Goal: Information Seeking & Learning: Compare options

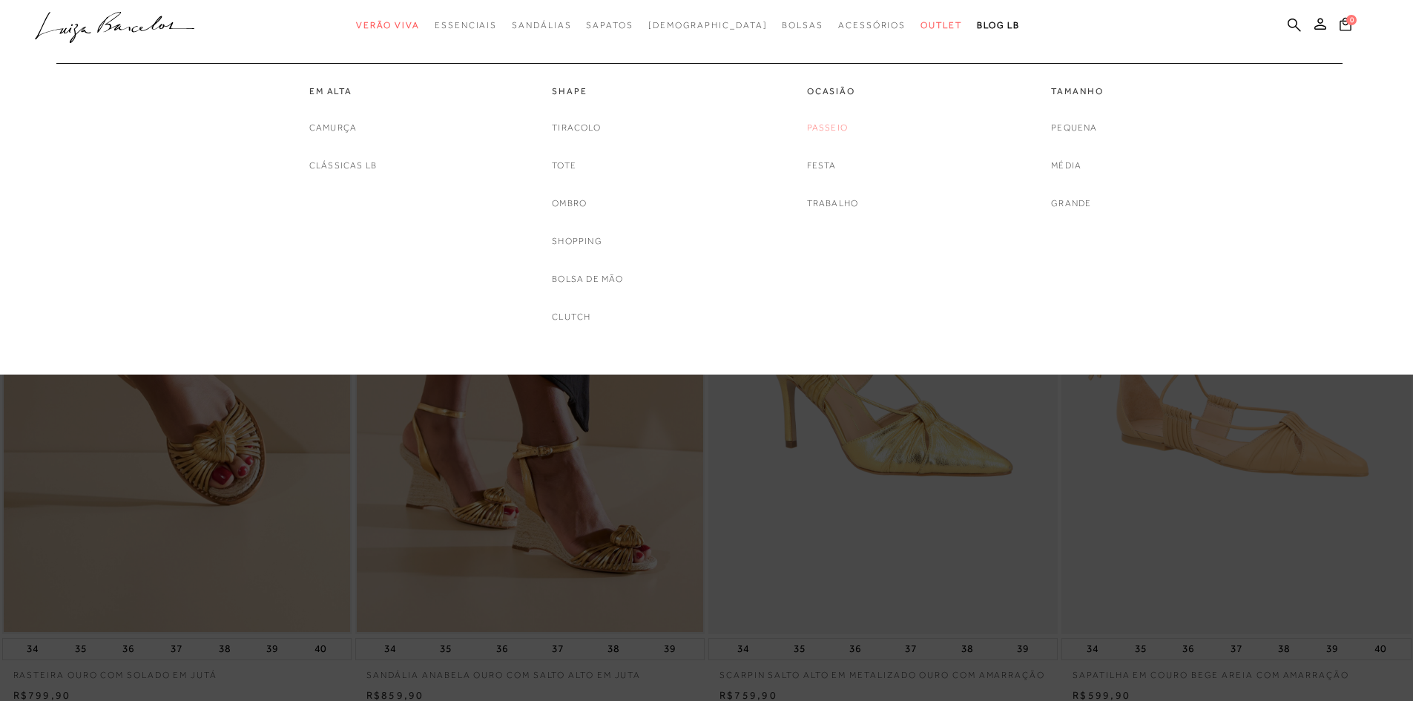
click at [814, 127] on link "Passeio" at bounding box center [827, 128] width 41 height 16
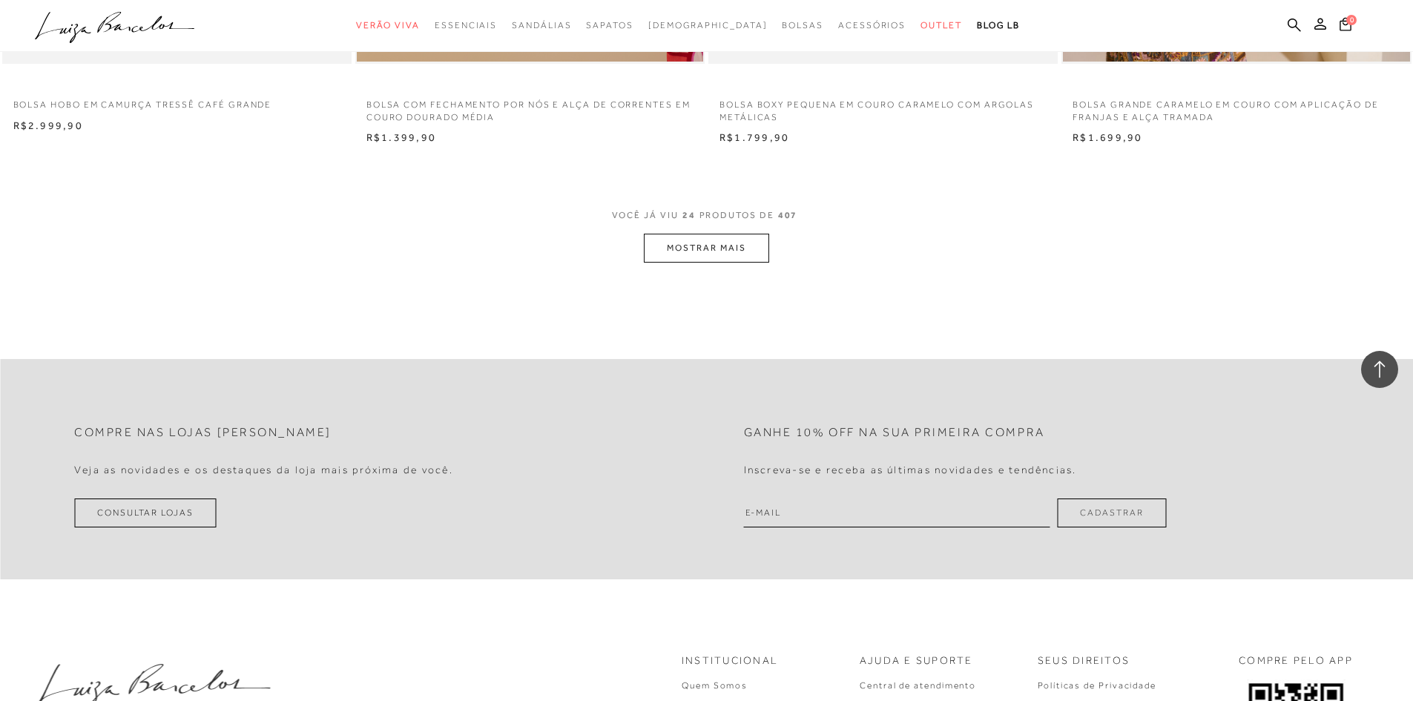
scroll to position [3709, 0]
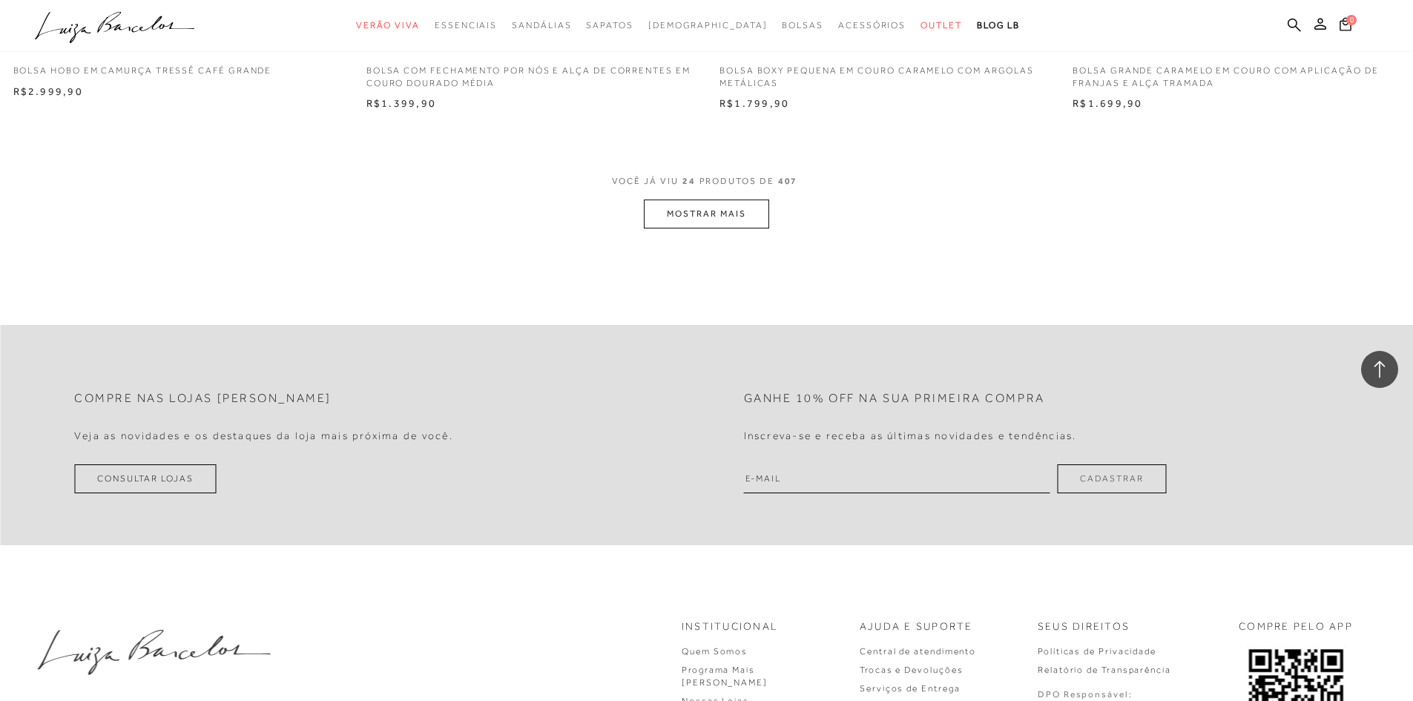
click at [714, 220] on button "MOSTRAR MAIS" at bounding box center [706, 214] width 125 height 29
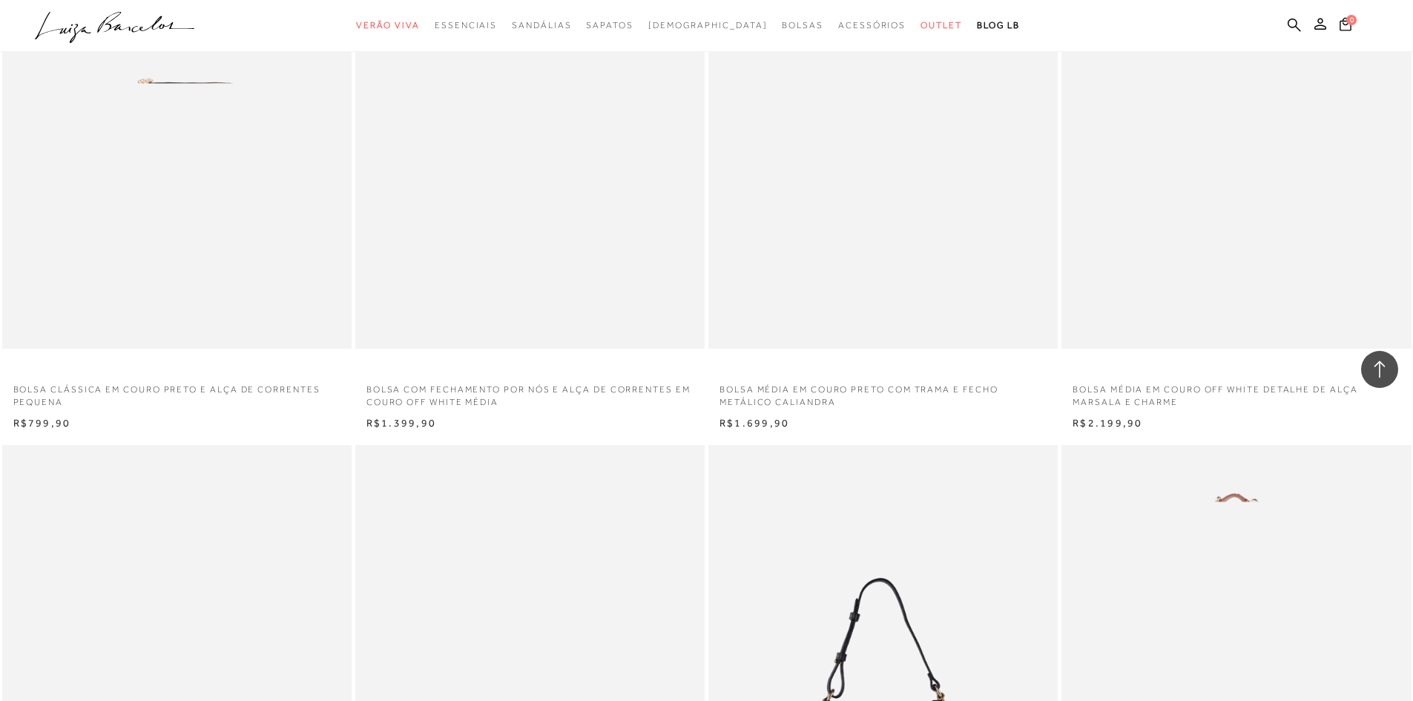
scroll to position [5638, 0]
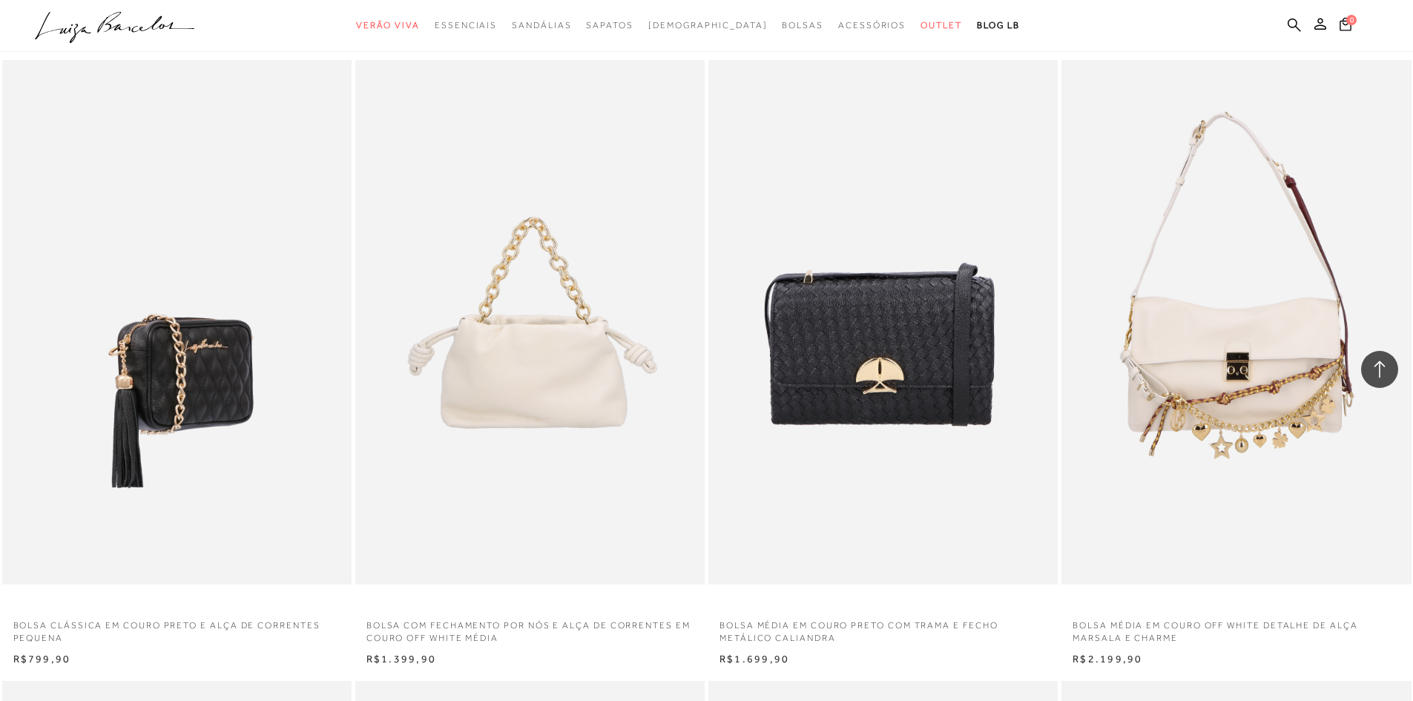
click at [258, 318] on img at bounding box center [178, 322] width 348 height 524
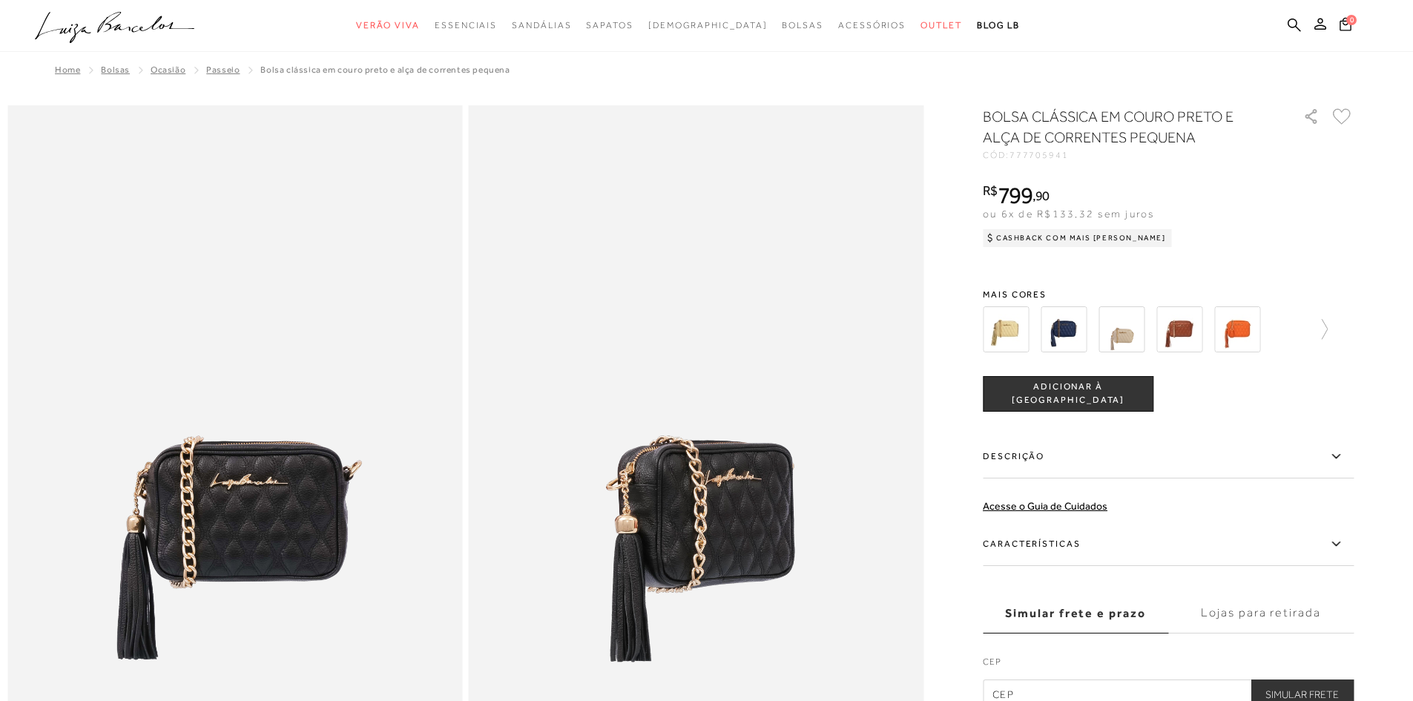
click at [1011, 332] on img at bounding box center [1006, 329] width 46 height 46
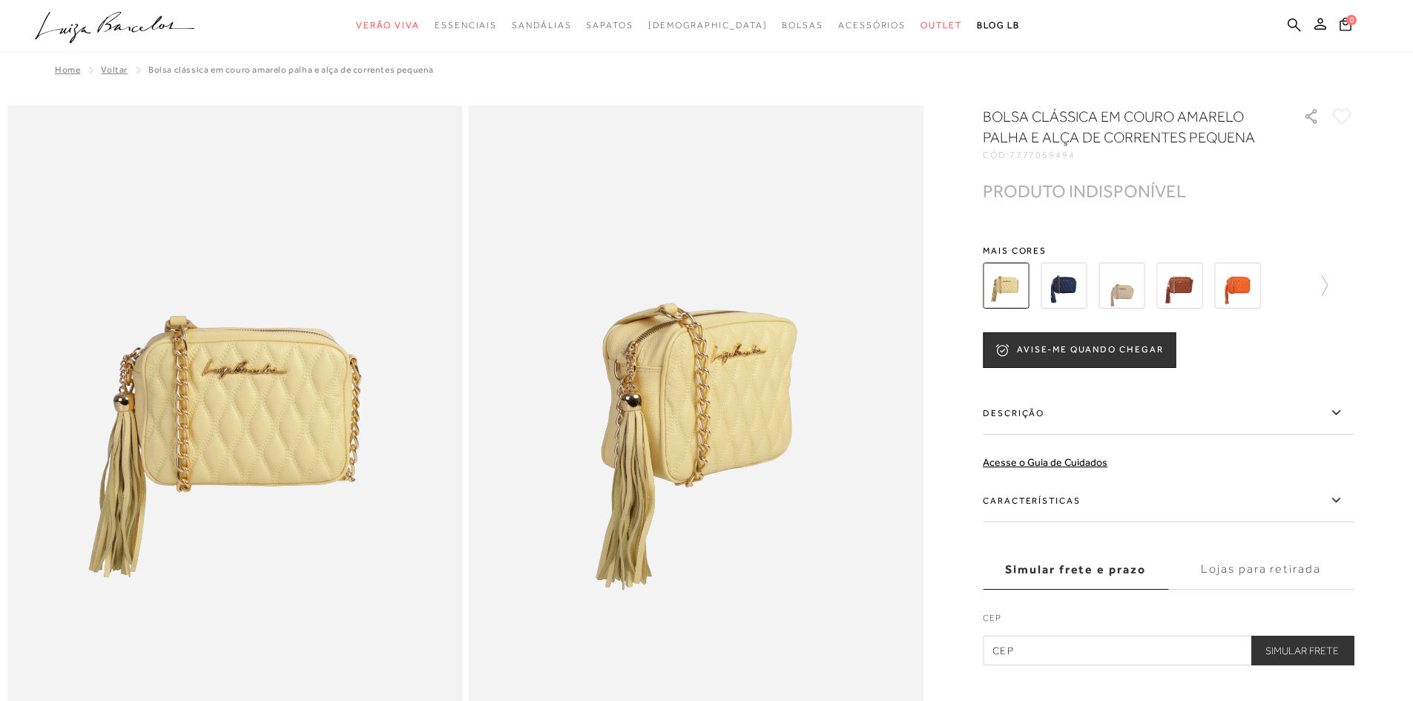
click at [1071, 285] on img at bounding box center [1064, 286] width 46 height 46
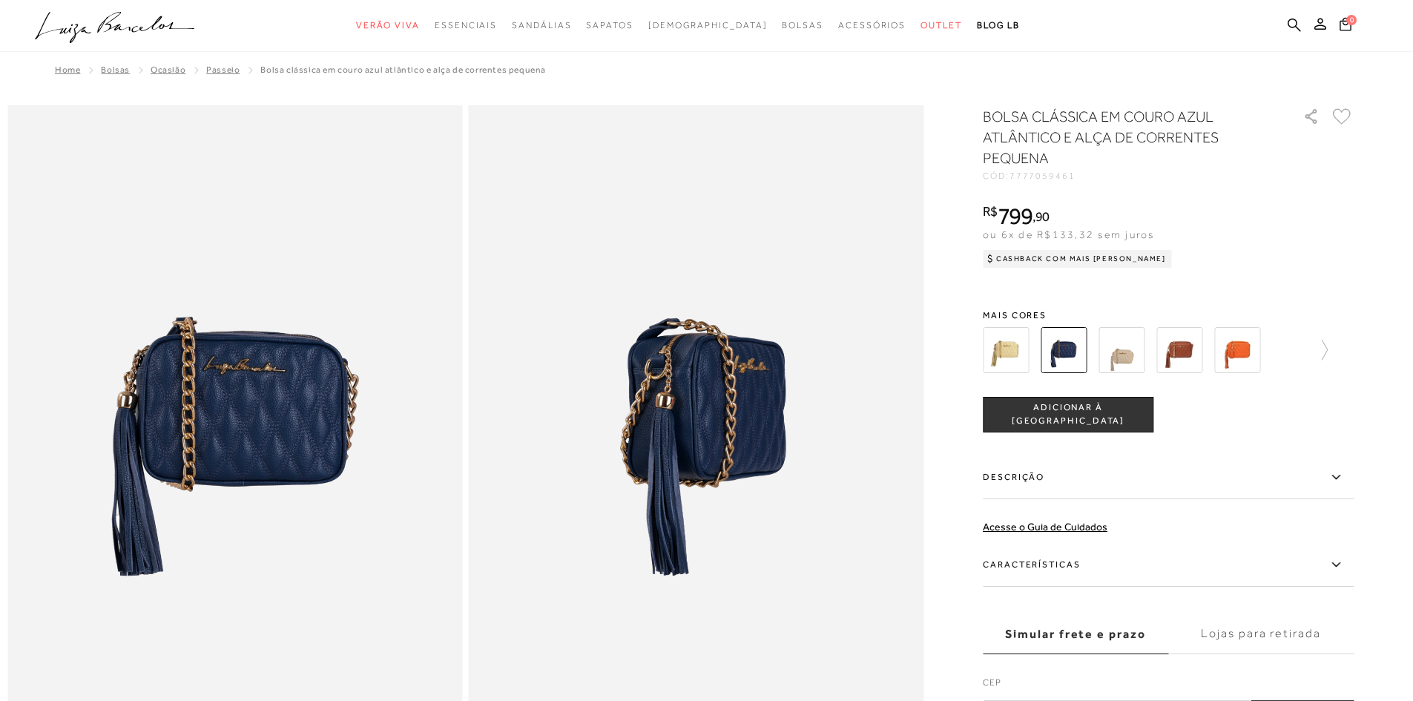
click at [1109, 358] on img at bounding box center [1122, 350] width 46 height 46
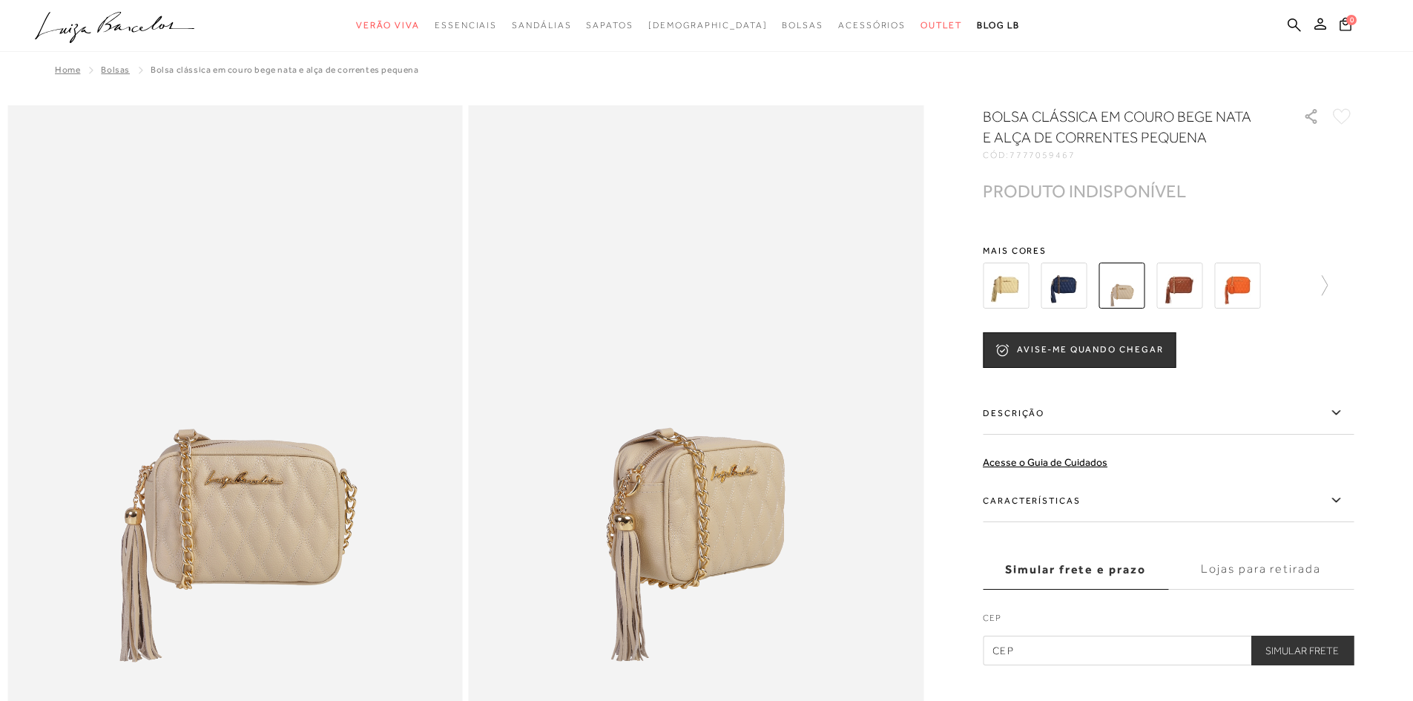
click at [1177, 306] on img at bounding box center [1180, 286] width 46 height 46
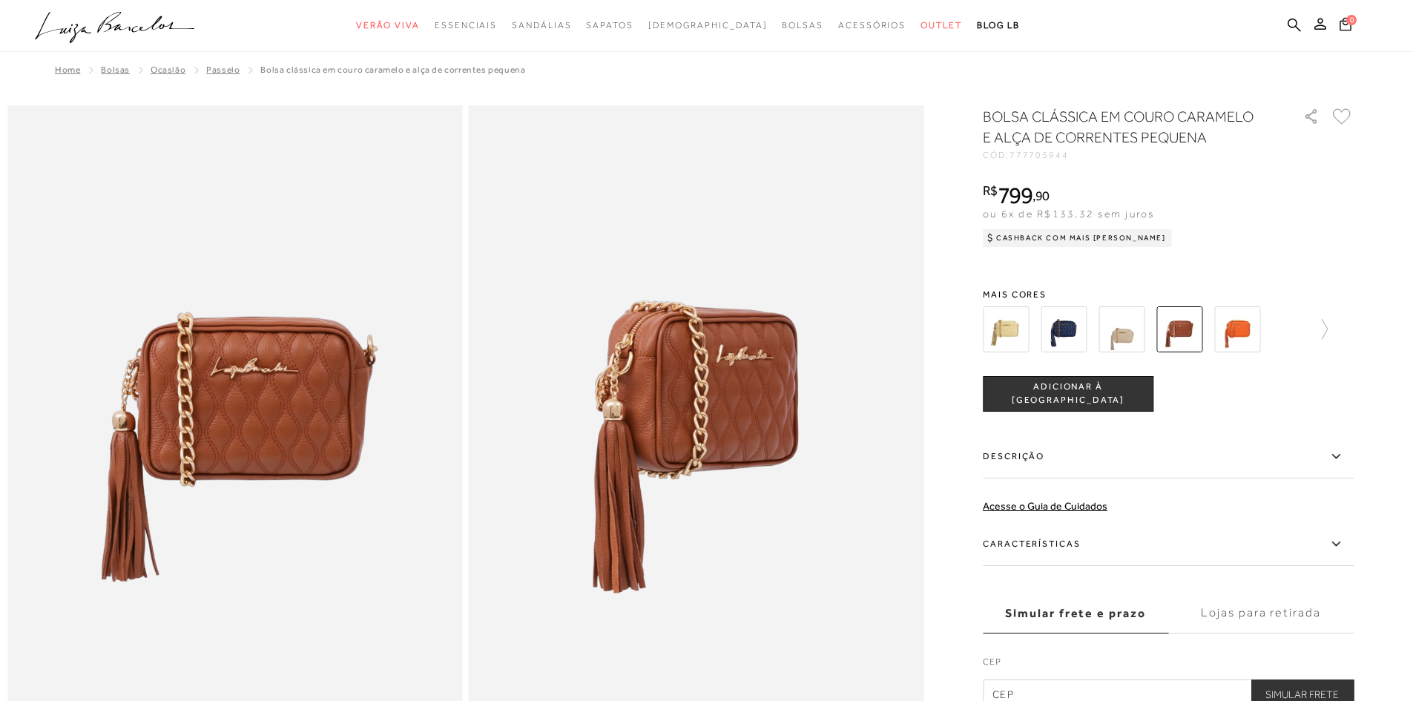
click at [1248, 278] on div "BOLSA CLÁSSICA EM COURO CARAMELO E ALÇA DE CORRENTES PEQUENA CÓD: 777705944 × É…" at bounding box center [1168, 407] width 371 height 603
click at [1245, 318] on img at bounding box center [1237, 329] width 46 height 46
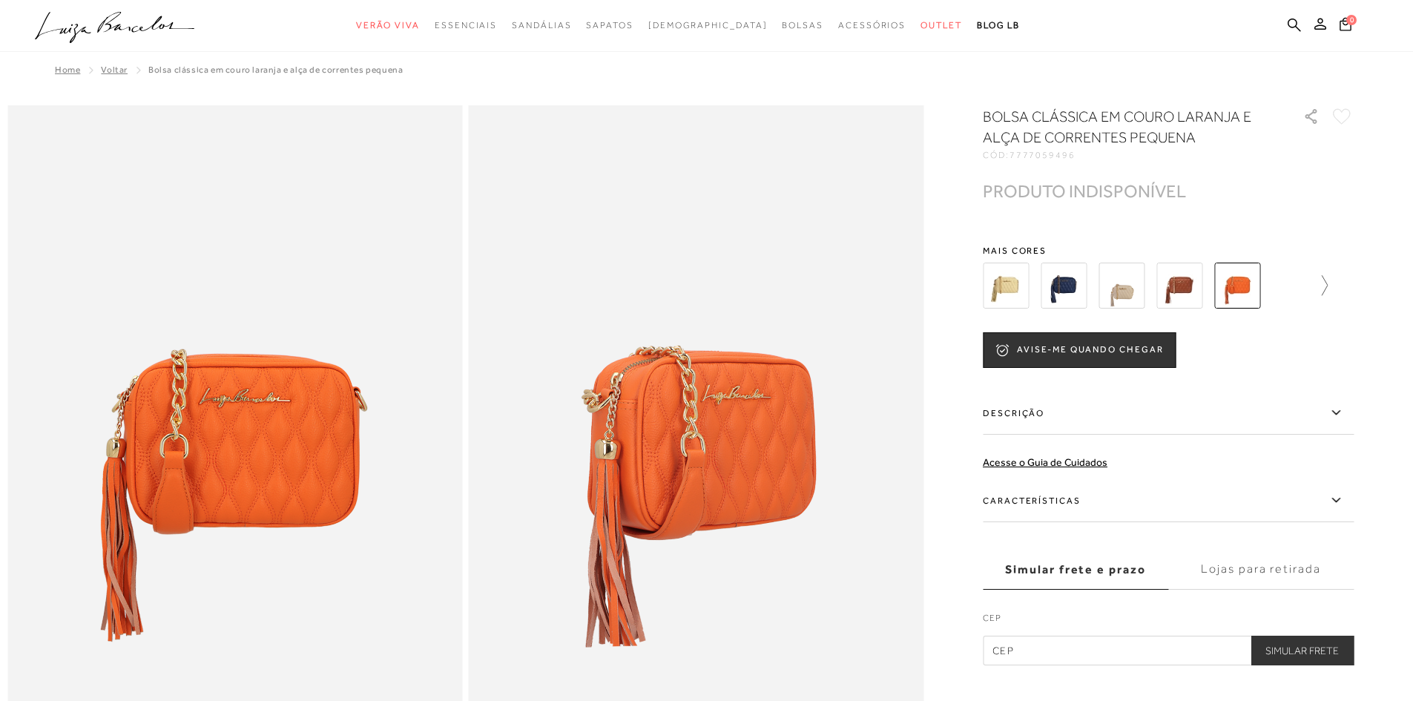
click at [1323, 280] on icon at bounding box center [1317, 285] width 21 height 21
click at [1053, 278] on img at bounding box center [1032, 286] width 46 height 46
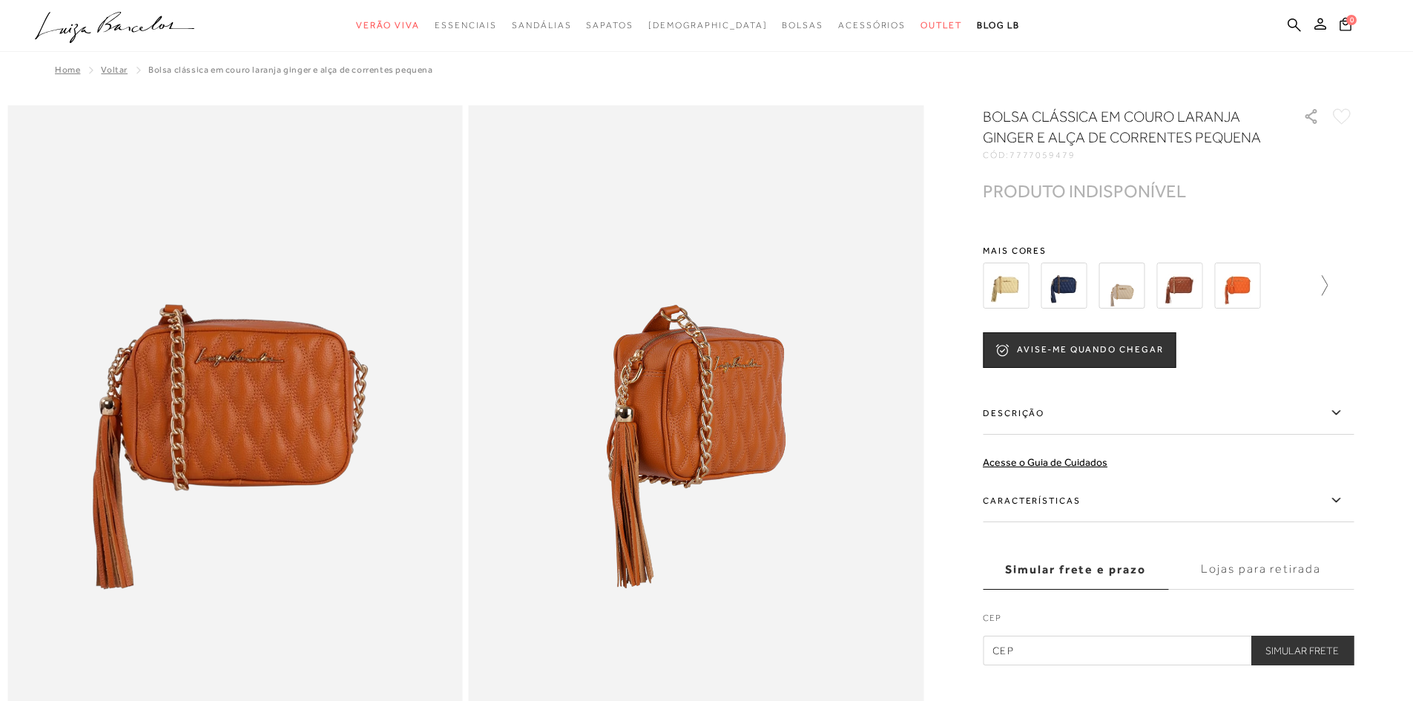
click at [1328, 296] on icon at bounding box center [1317, 285] width 21 height 21
click at [1103, 305] on img at bounding box center [1090, 286] width 46 height 46
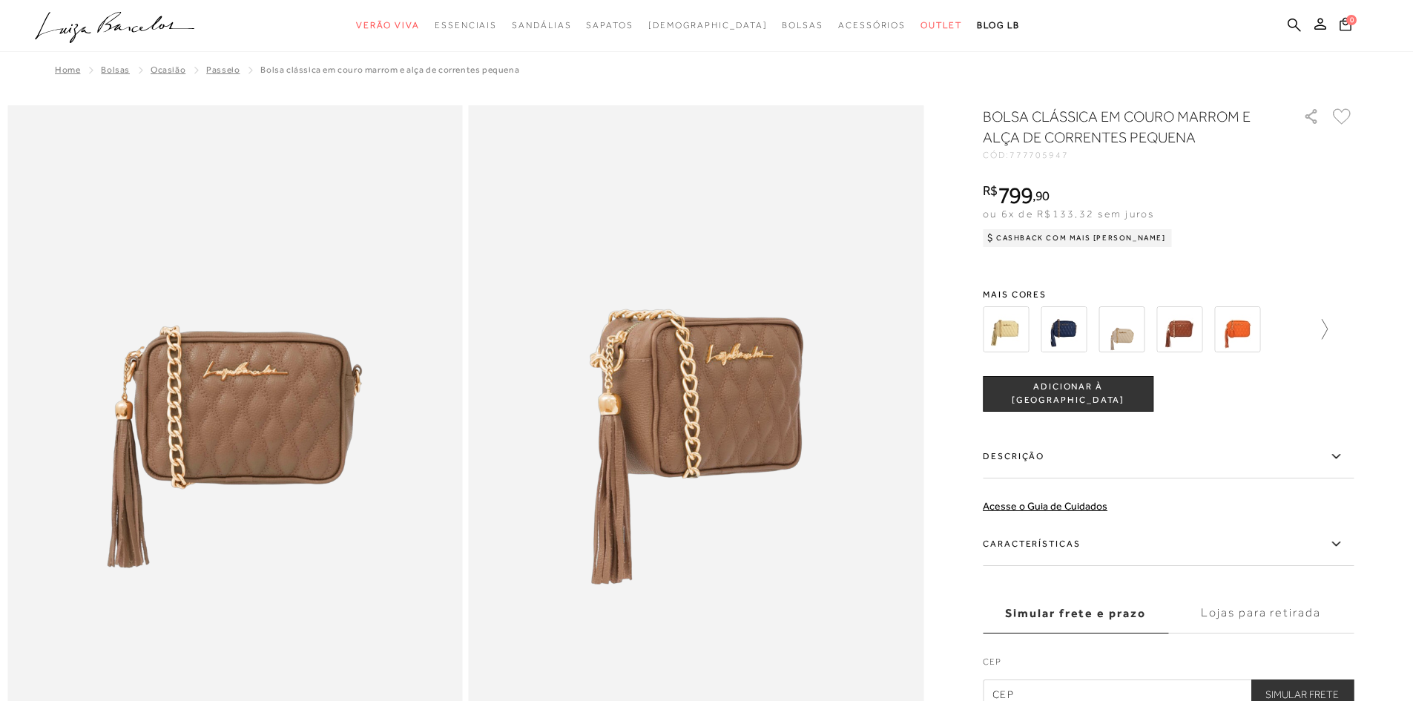
click at [1328, 319] on icon at bounding box center [1317, 329] width 21 height 21
click at [1145, 320] on img at bounding box center [1148, 329] width 46 height 46
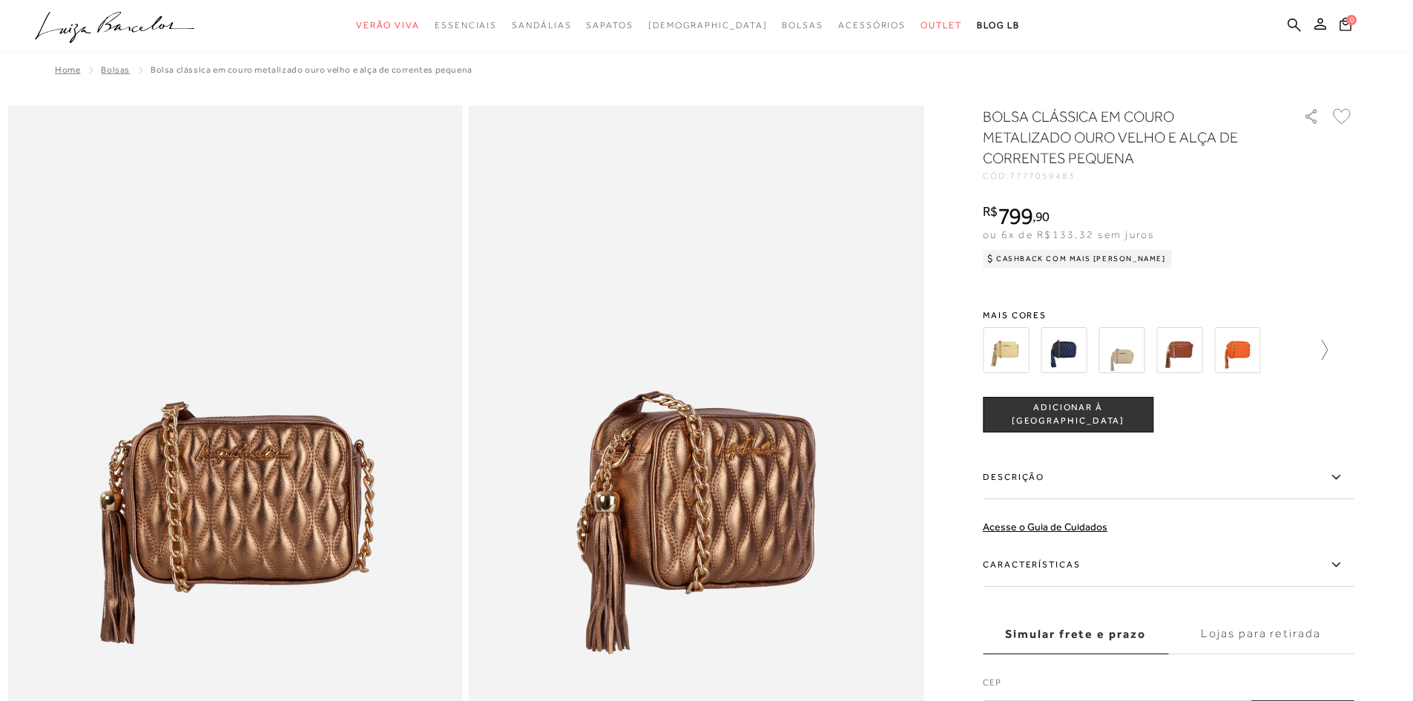
click at [1328, 338] on link at bounding box center [1317, 350] width 21 height 55
click at [1216, 366] on img at bounding box center [1206, 350] width 46 height 46
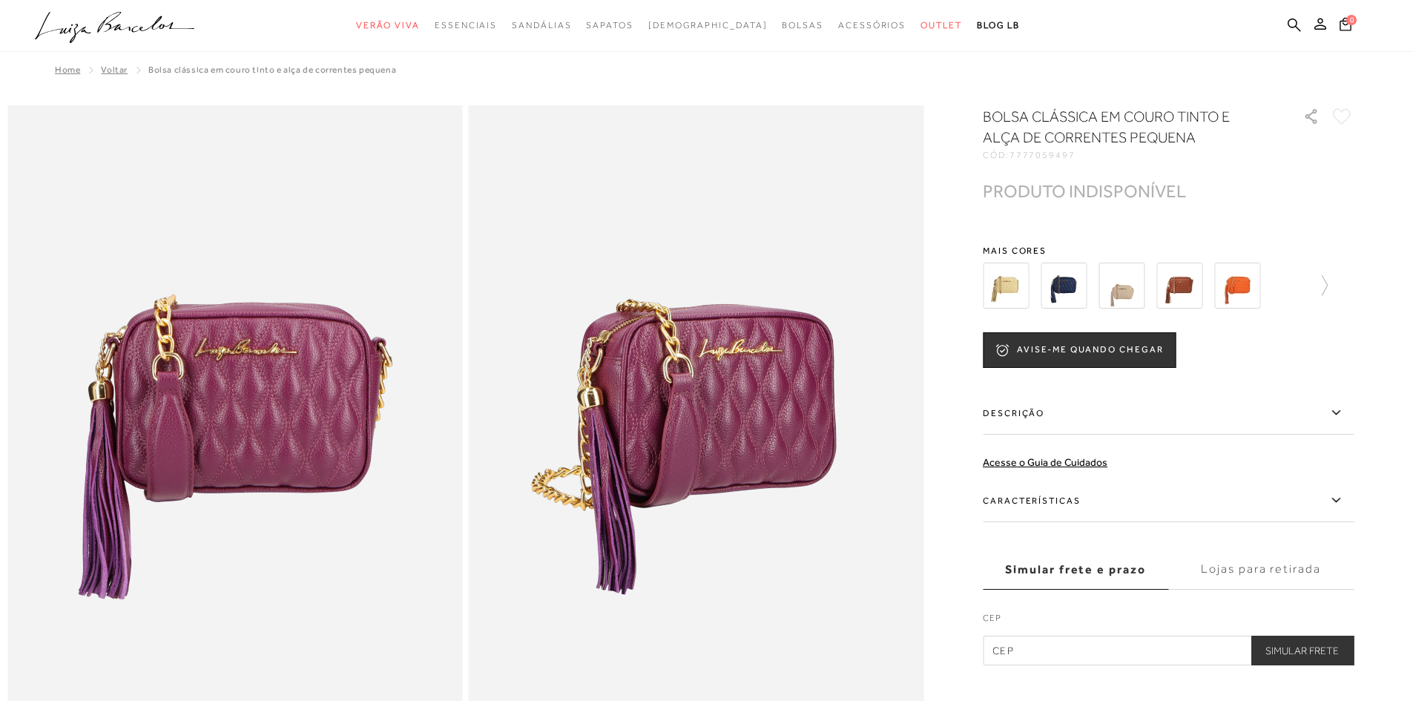
click at [1341, 279] on div at bounding box center [1168, 285] width 371 height 55
click at [1339, 281] on div at bounding box center [1168, 285] width 371 height 55
click at [1328, 289] on icon at bounding box center [1317, 285] width 21 height 21
click at [1260, 278] on img at bounding box center [1263, 286] width 46 height 46
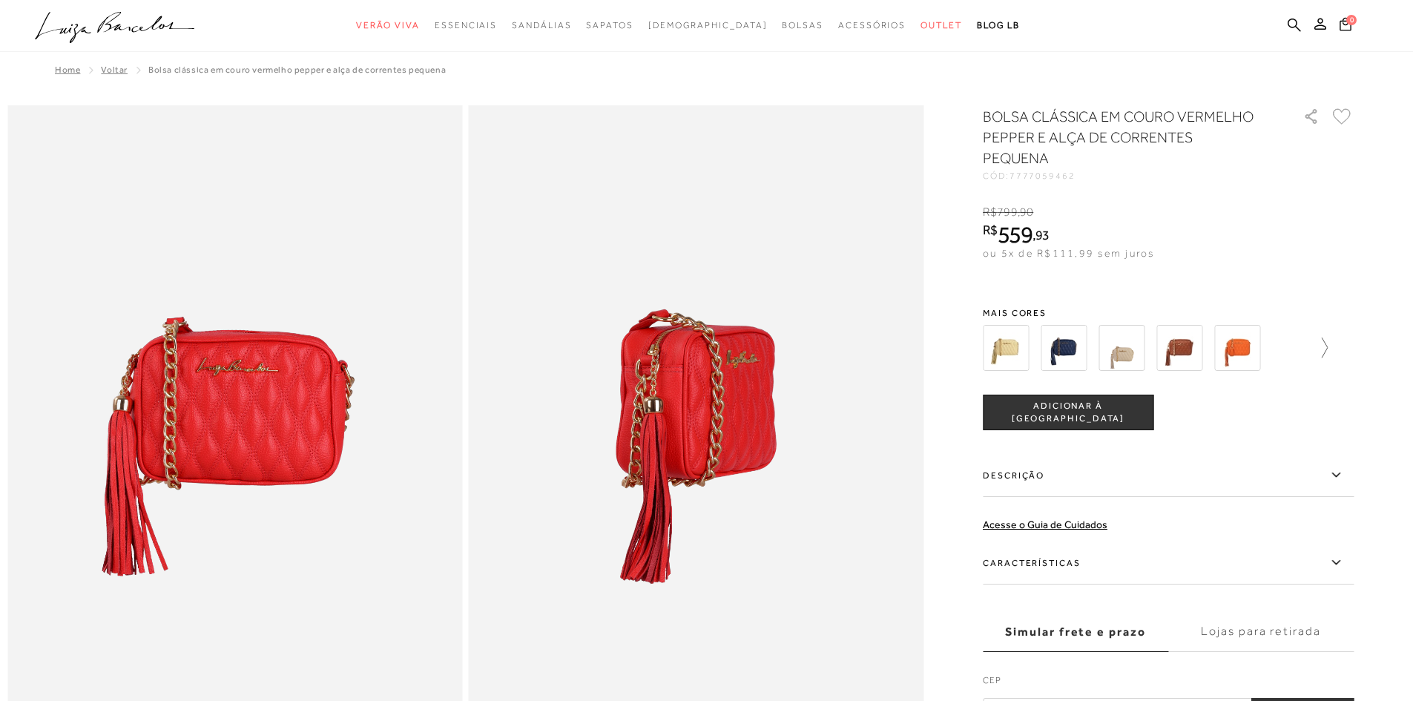
click at [1322, 338] on icon at bounding box center [1317, 348] width 21 height 21
click at [1343, 338] on icon at bounding box center [1343, 348] width 21 height 21
click at [1140, 332] on img at bounding box center [1148, 348] width 46 height 46
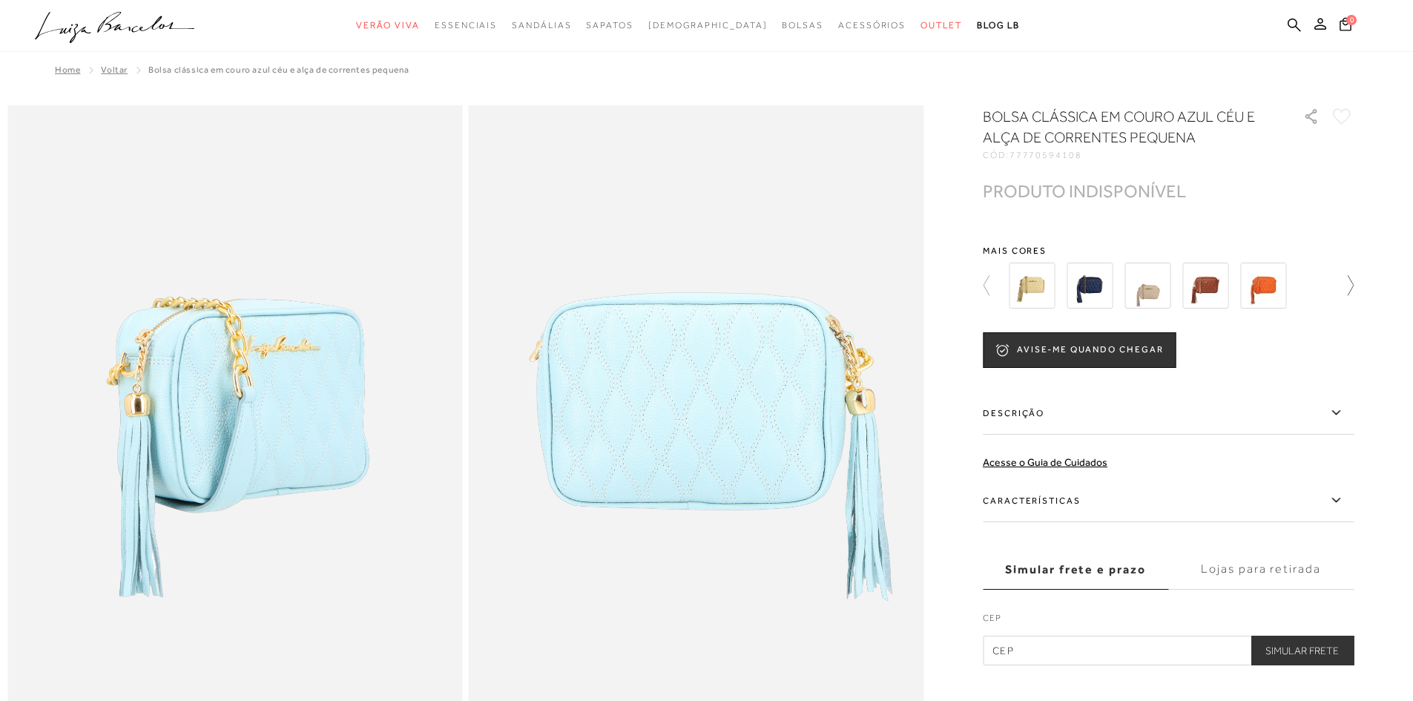
click at [1354, 287] on icon at bounding box center [1343, 285] width 21 height 21
click at [1354, 287] on div at bounding box center [1168, 285] width 371 height 55
click at [1272, 282] on img at bounding box center [1263, 286] width 46 height 46
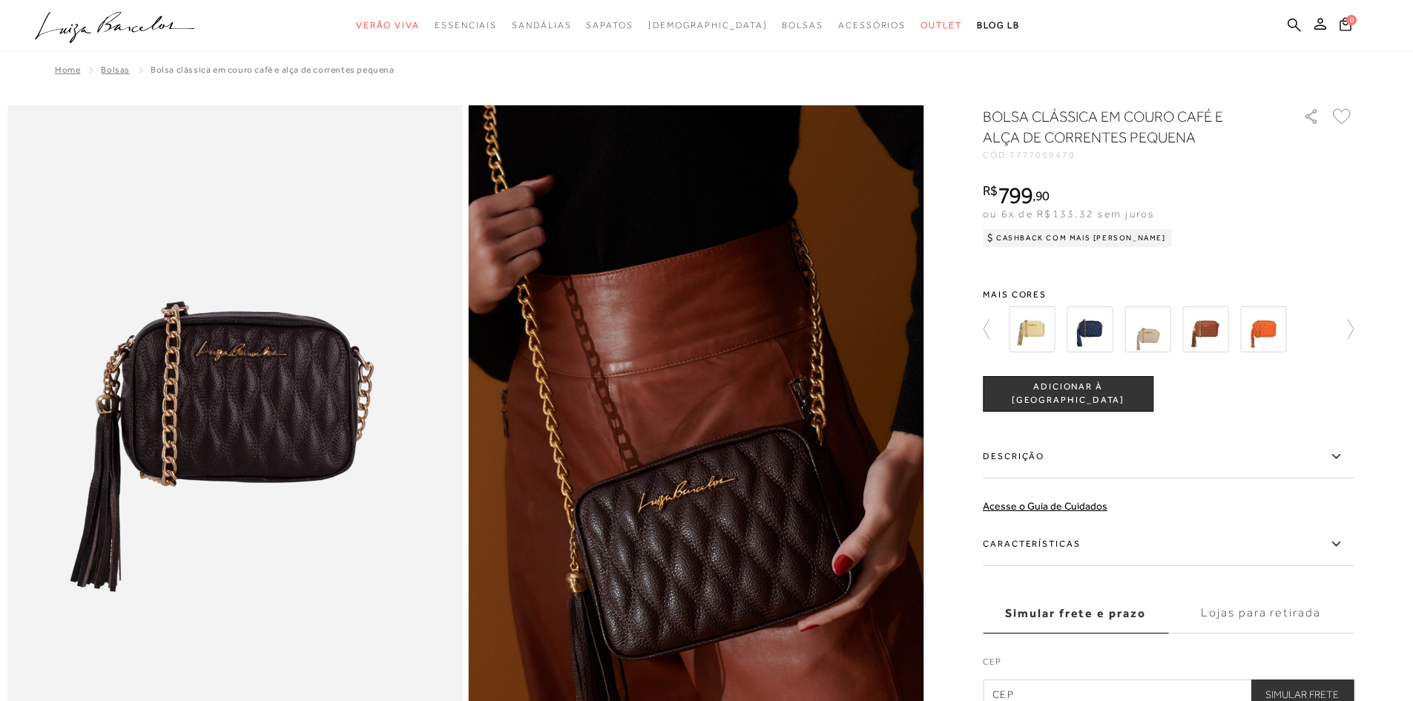
click at [1218, 324] on img at bounding box center [1206, 329] width 46 height 46
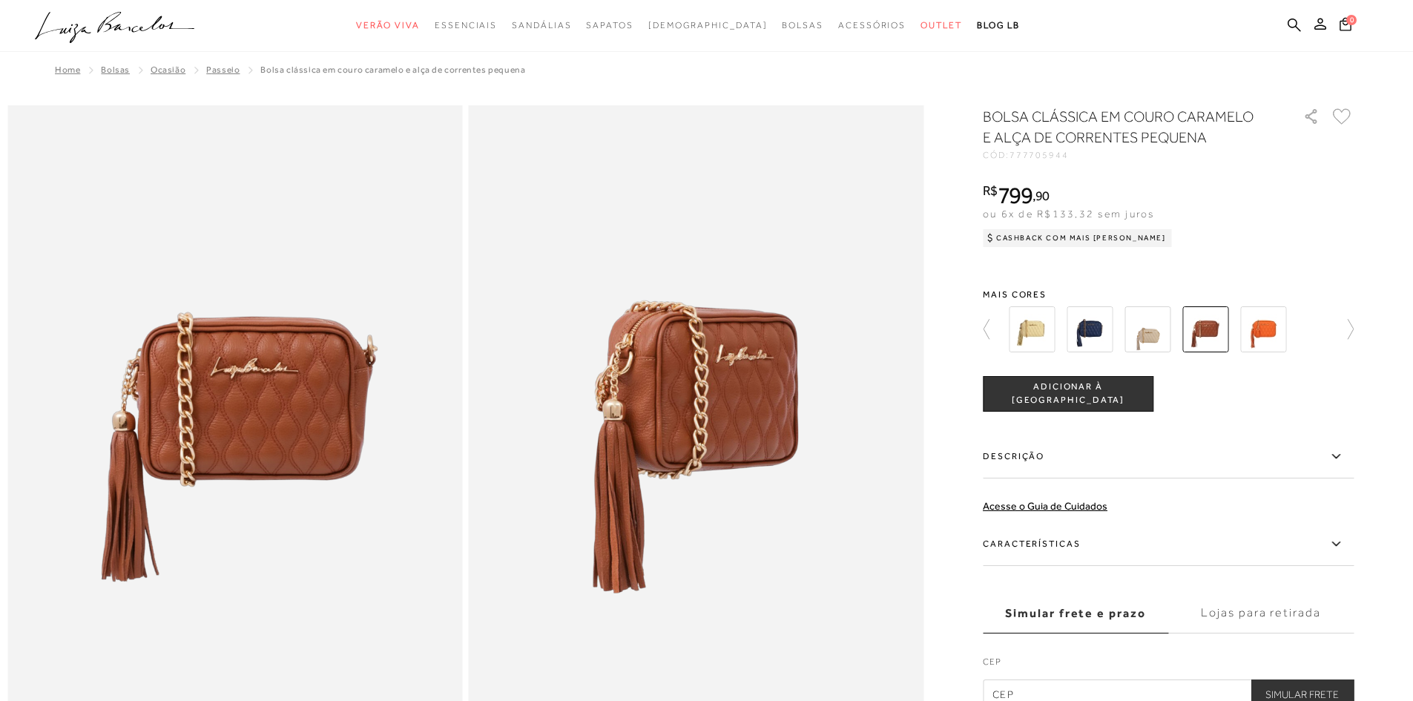
click at [1050, 326] on img at bounding box center [1032, 329] width 46 height 46
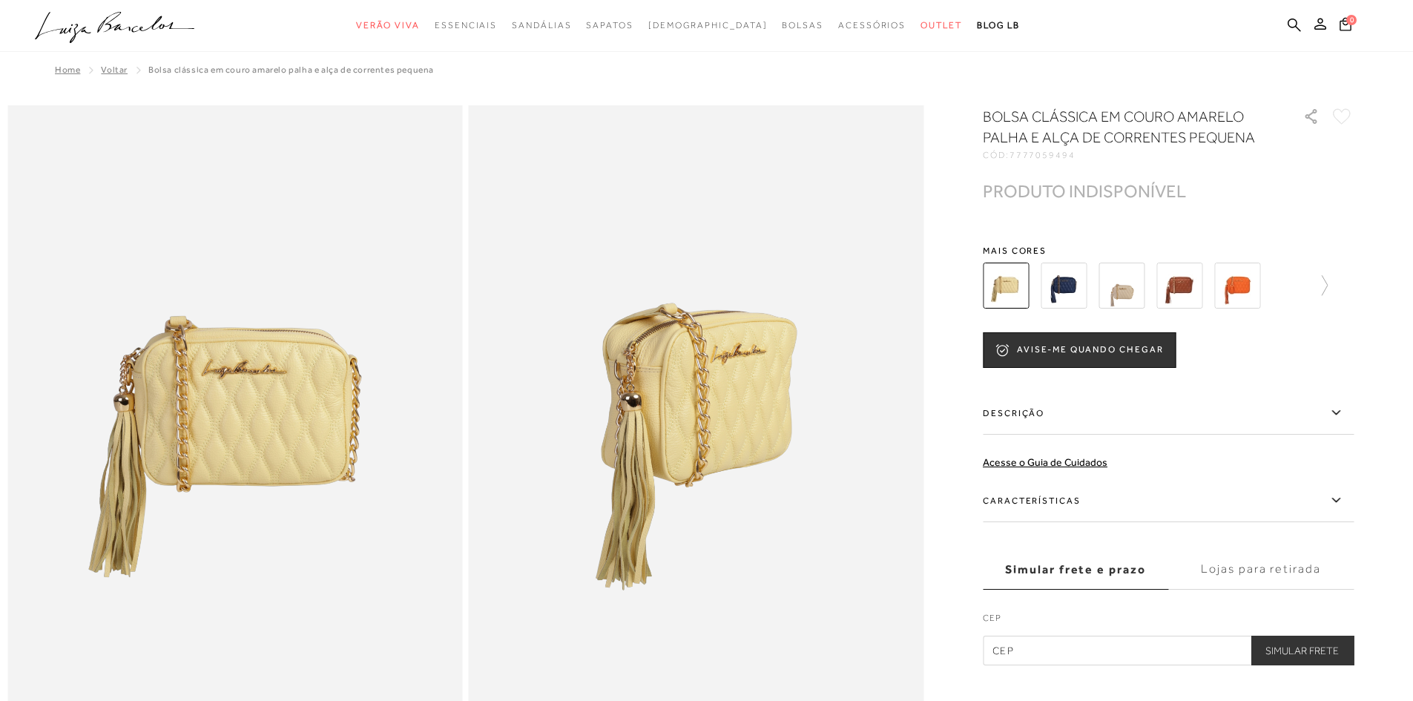
click at [1335, 283] on div at bounding box center [1168, 285] width 371 height 55
click at [1306, 292] on div at bounding box center [1155, 285] width 345 height 55
click at [1324, 280] on icon at bounding box center [1317, 285] width 21 height 21
click at [1323, 266] on div at bounding box center [1163, 285] width 319 height 55
click at [1102, 293] on img at bounding box center [1090, 286] width 46 height 46
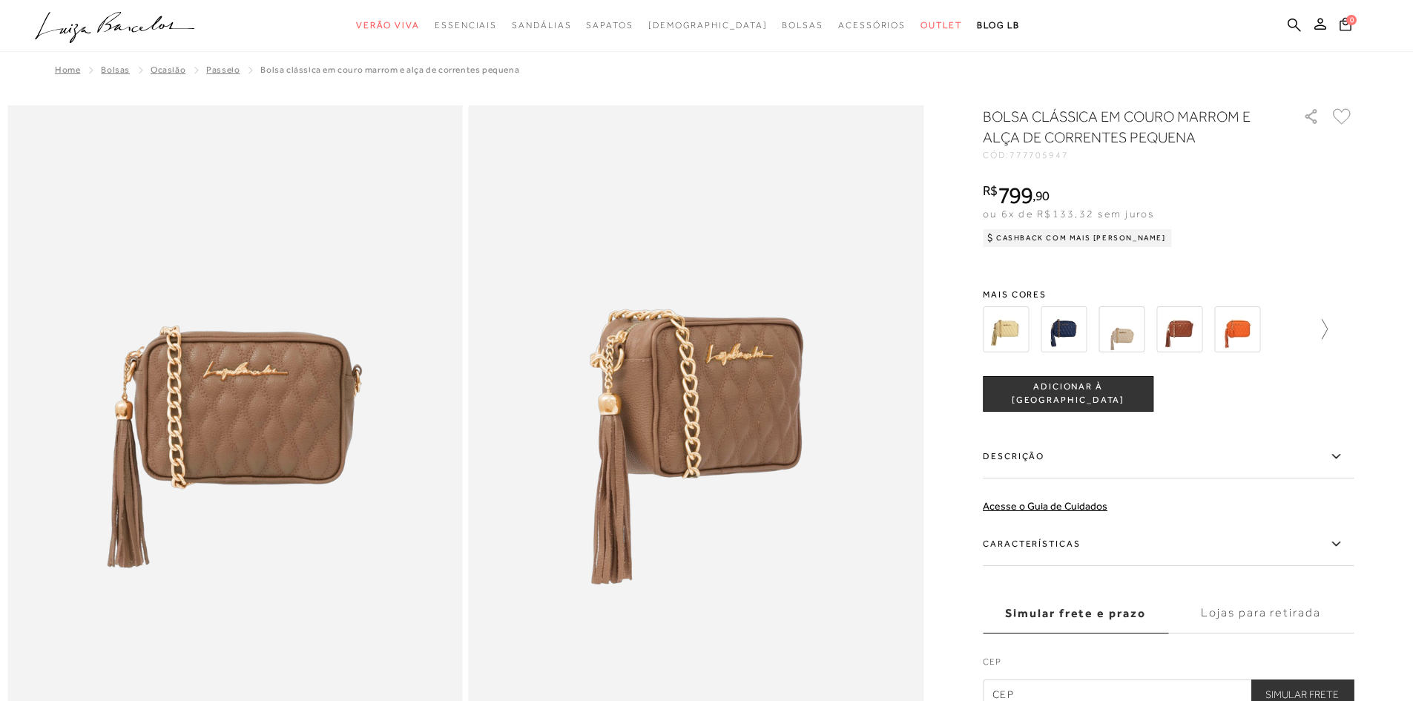
click at [1326, 334] on icon at bounding box center [1317, 329] width 21 height 21
click at [1274, 330] on img at bounding box center [1263, 329] width 46 height 46
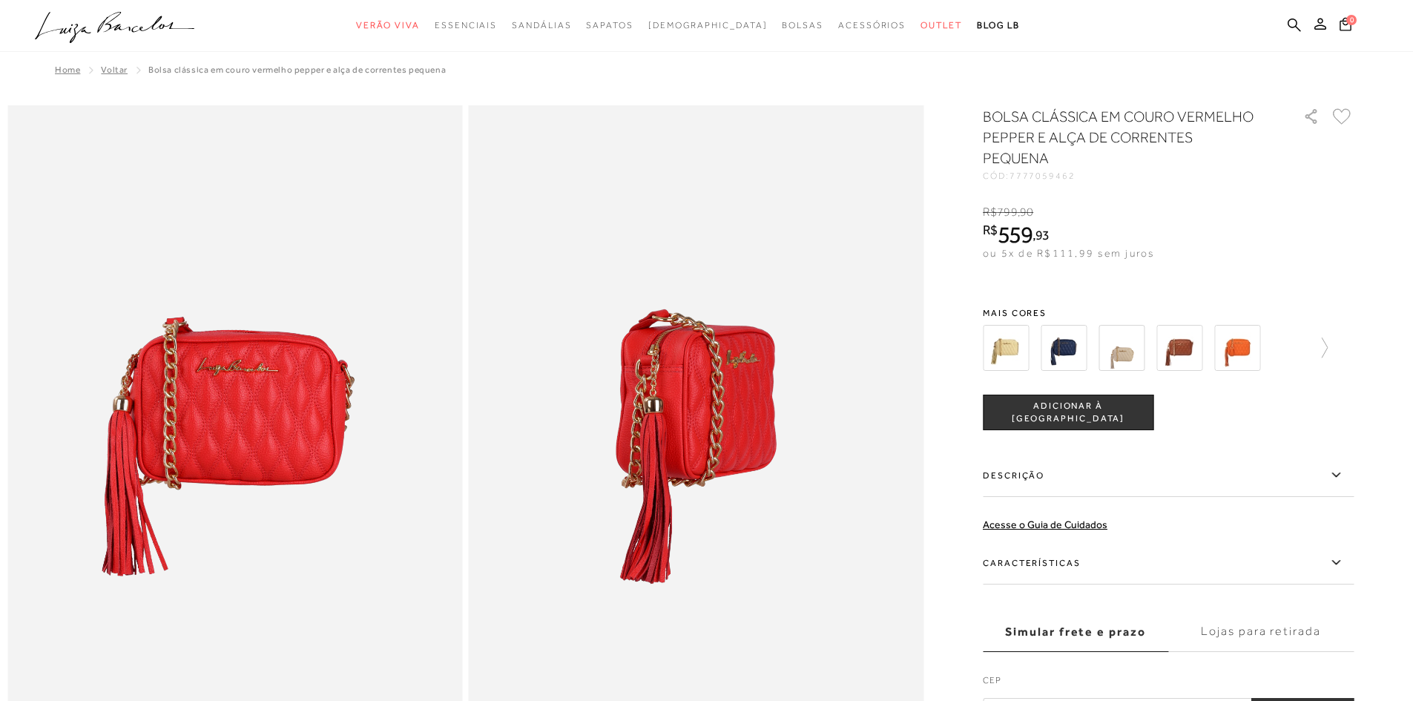
click at [1334, 331] on div at bounding box center [1168, 347] width 371 height 55
click at [1326, 320] on link at bounding box center [1317, 347] width 21 height 55
click at [1349, 338] on icon at bounding box center [1343, 348] width 21 height 21
click at [1257, 329] on img at bounding box center [1263, 348] width 46 height 46
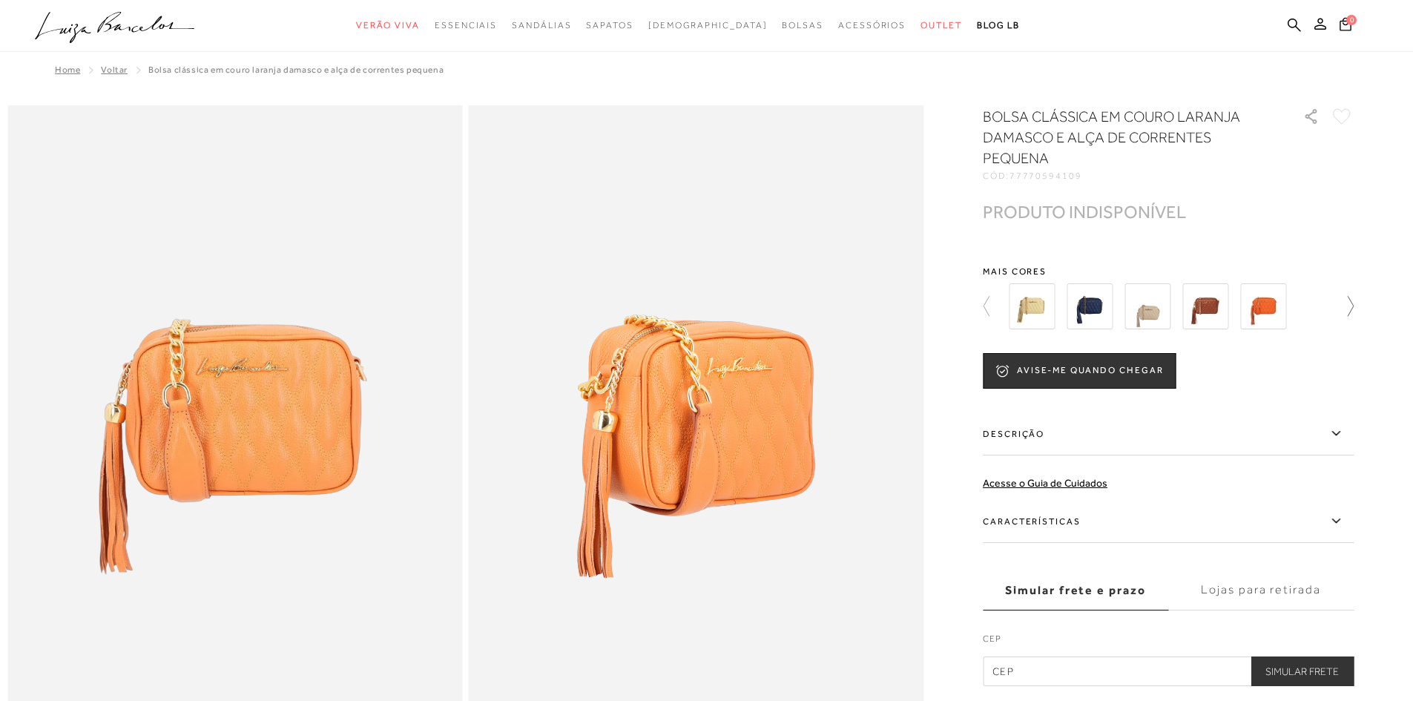
click at [1351, 295] on link at bounding box center [1343, 306] width 21 height 55
click at [1349, 295] on div at bounding box center [1176, 306] width 345 height 55
click at [1347, 361] on div "AVISE-ME QUANDO CHEGAR" at bounding box center [1168, 371] width 371 height 36
click at [997, 303] on icon at bounding box center [993, 306] width 21 height 21
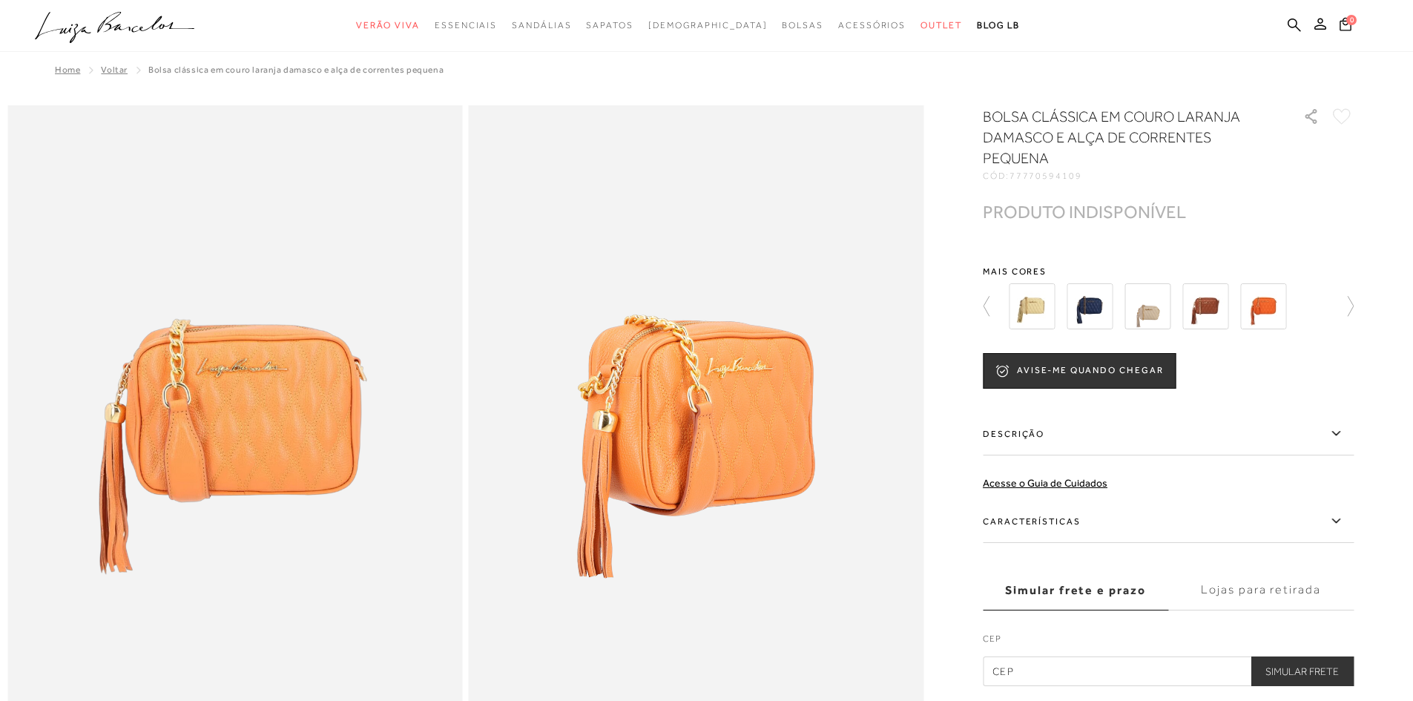
click at [1353, 308] on icon at bounding box center [1343, 306] width 21 height 21
drag, startPoint x: 1346, startPoint y: 309, endPoint x: 1321, endPoint y: 320, distance: 28.2
click at [1346, 309] on div at bounding box center [1176, 306] width 345 height 55
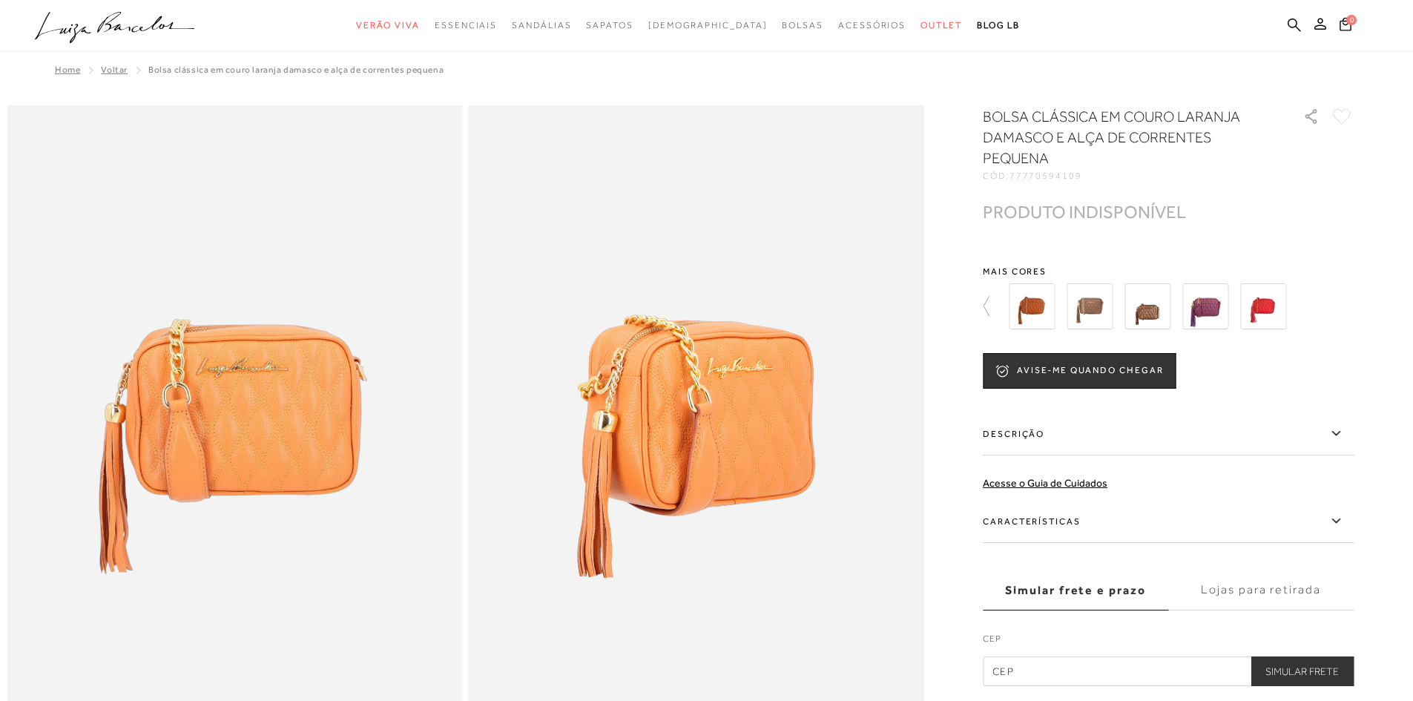
click at [1257, 298] on img at bounding box center [1263, 306] width 46 height 46
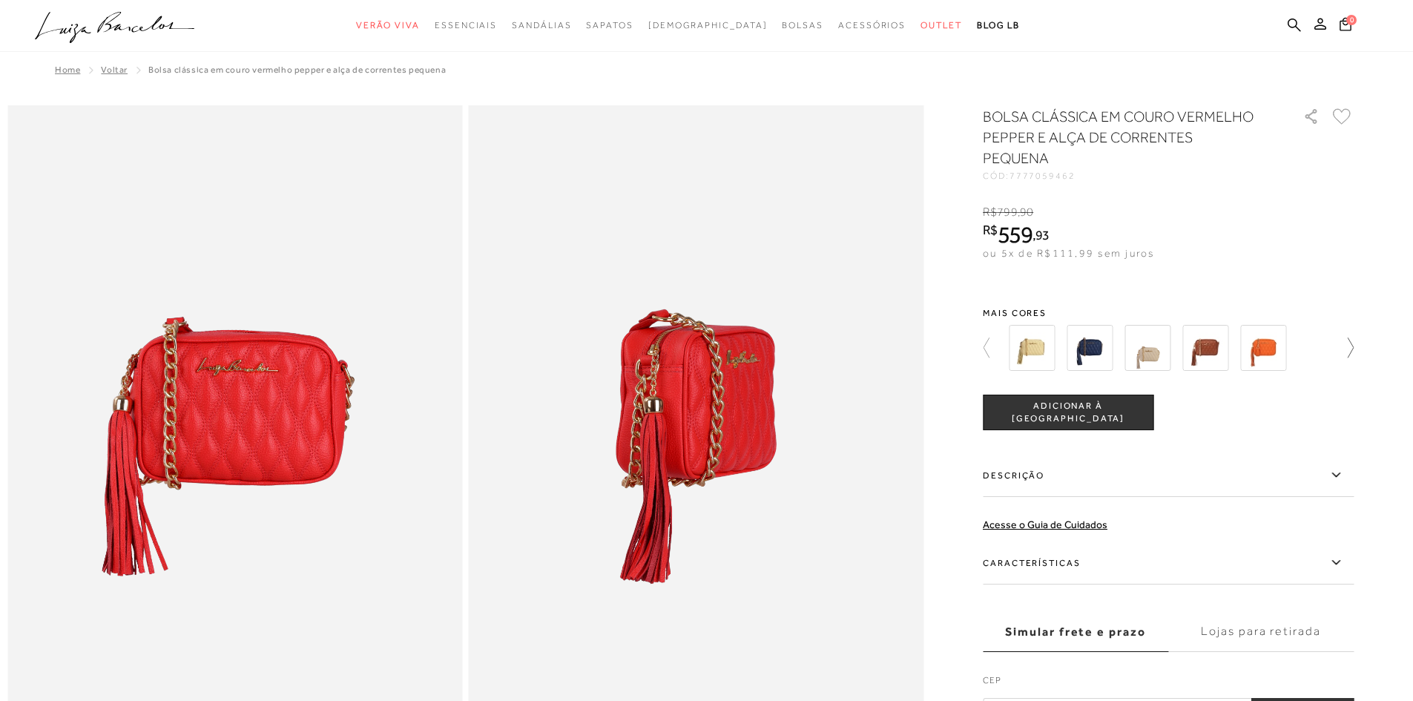
click at [1354, 338] on icon at bounding box center [1343, 348] width 21 height 21
click at [989, 338] on icon at bounding box center [993, 348] width 21 height 21
click at [989, 335] on img at bounding box center [1006, 348] width 46 height 46
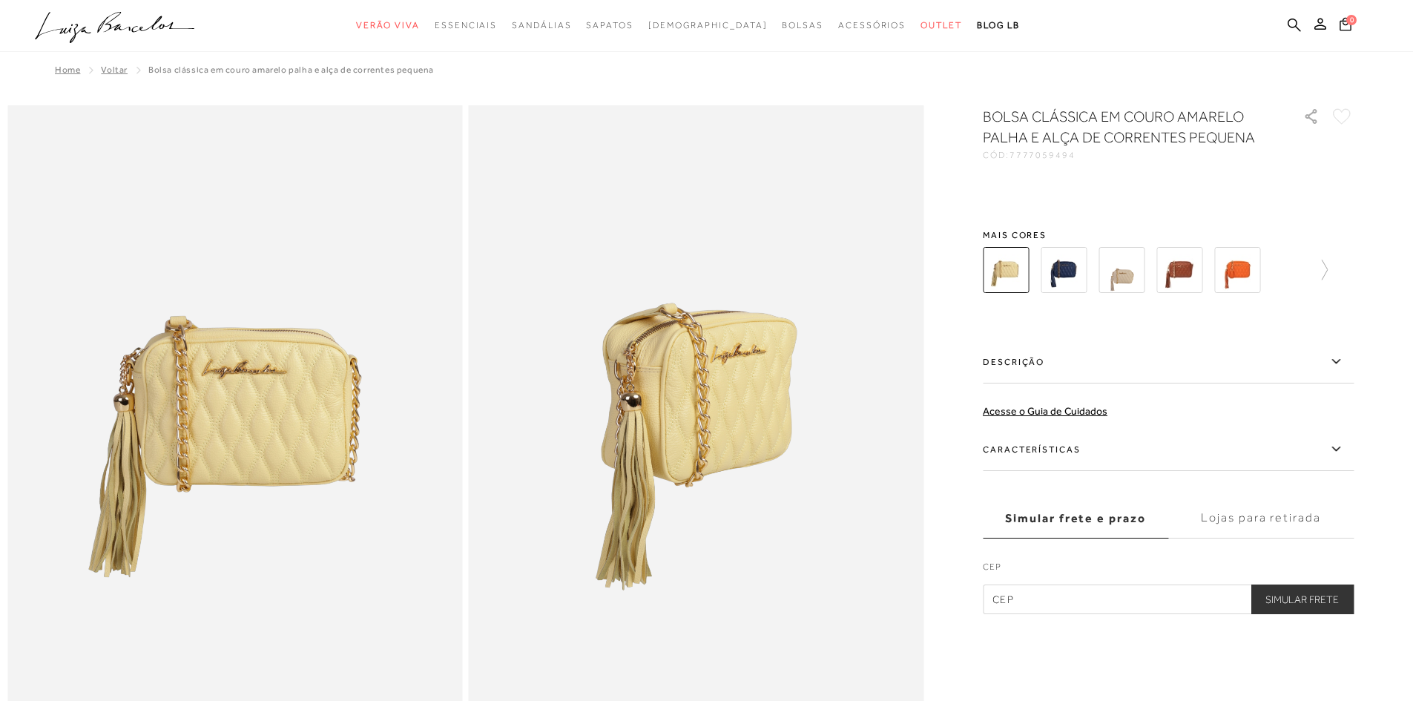
click at [1325, 323] on div "BOLSA CLÁSSICA EM COURO AMARELO PALHA E ALÇA DE CORRENTES PEQUENA CÓD: 77770594…" at bounding box center [1168, 360] width 371 height 508
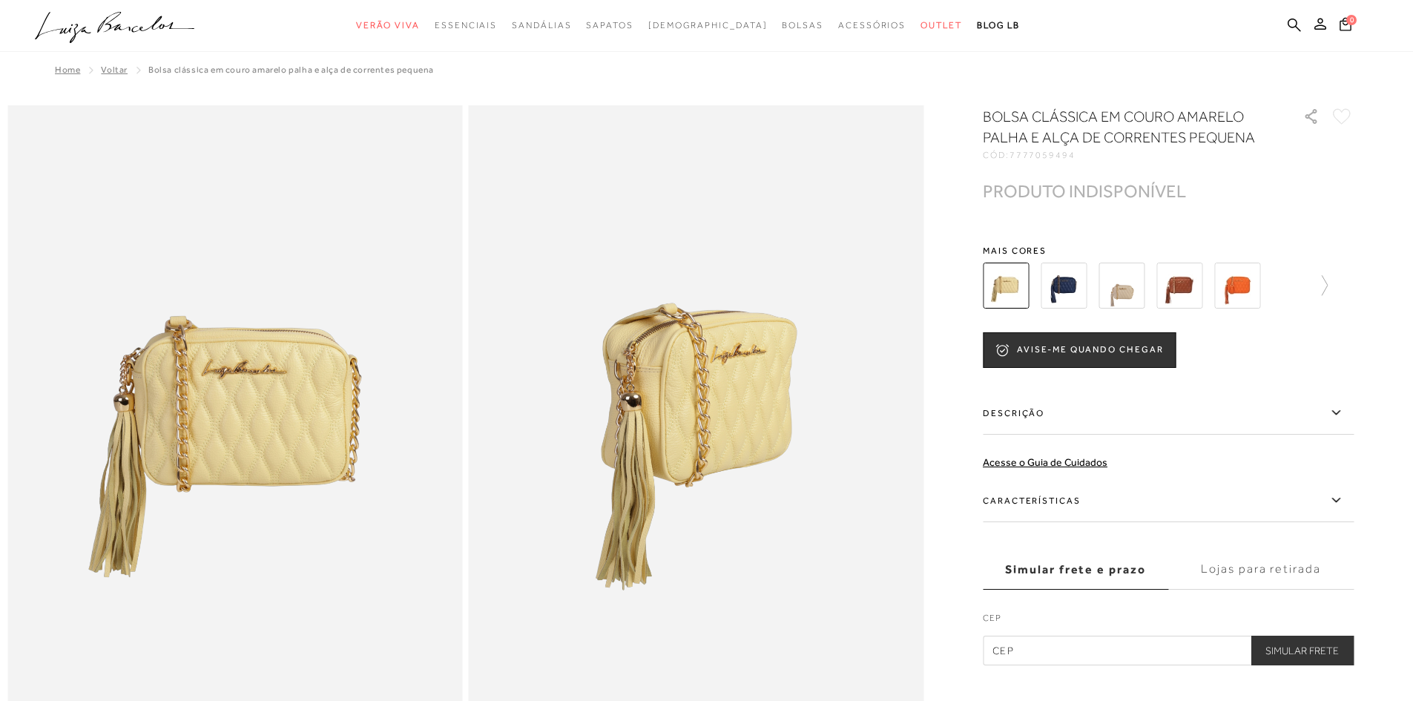
click at [1325, 323] on div "BOLSA CLÁSSICA EM COURO AMARELO PALHA E ALÇA DE CORRENTES PEQUENA CÓD: 77770594…" at bounding box center [1168, 385] width 371 height 559
click at [1328, 303] on link at bounding box center [1317, 285] width 21 height 55
click at [1323, 303] on div at bounding box center [1163, 285] width 319 height 55
click at [1354, 280] on icon at bounding box center [1343, 285] width 21 height 21
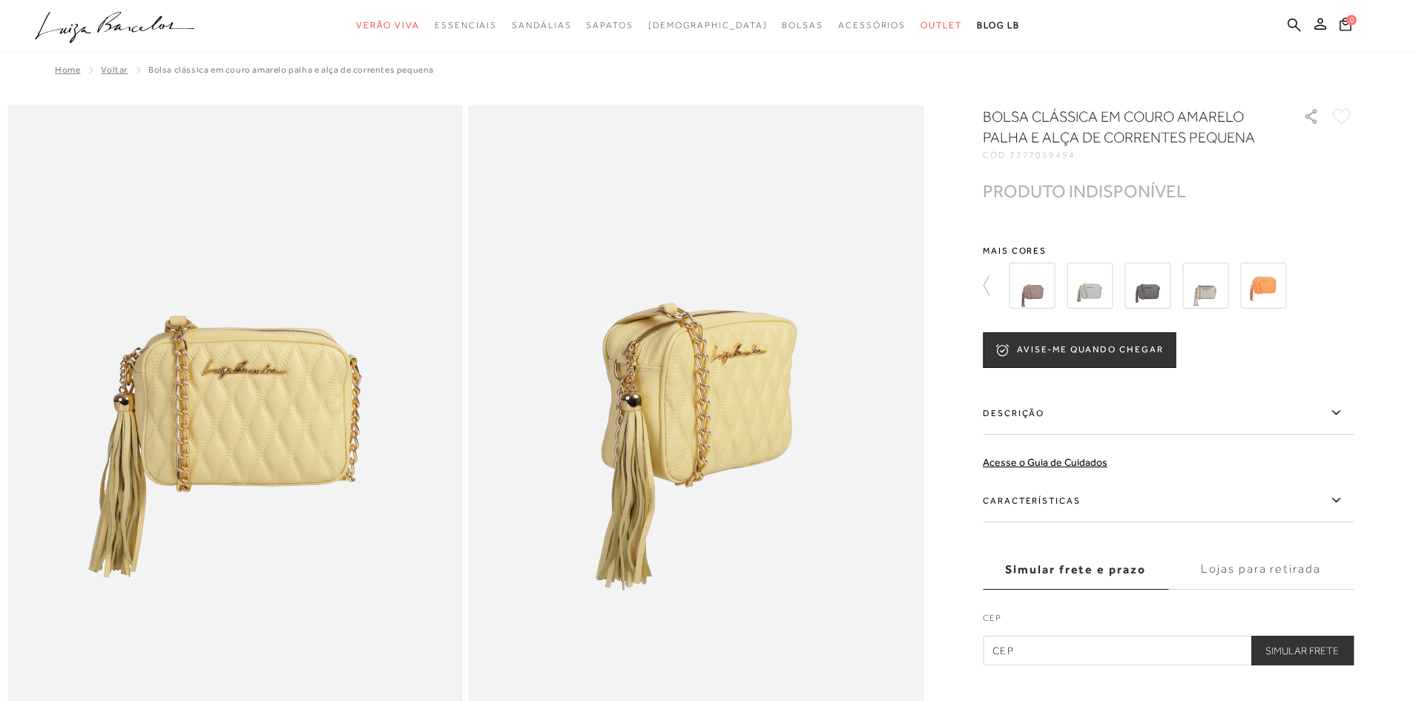
click at [1091, 294] on img at bounding box center [1090, 286] width 46 height 46
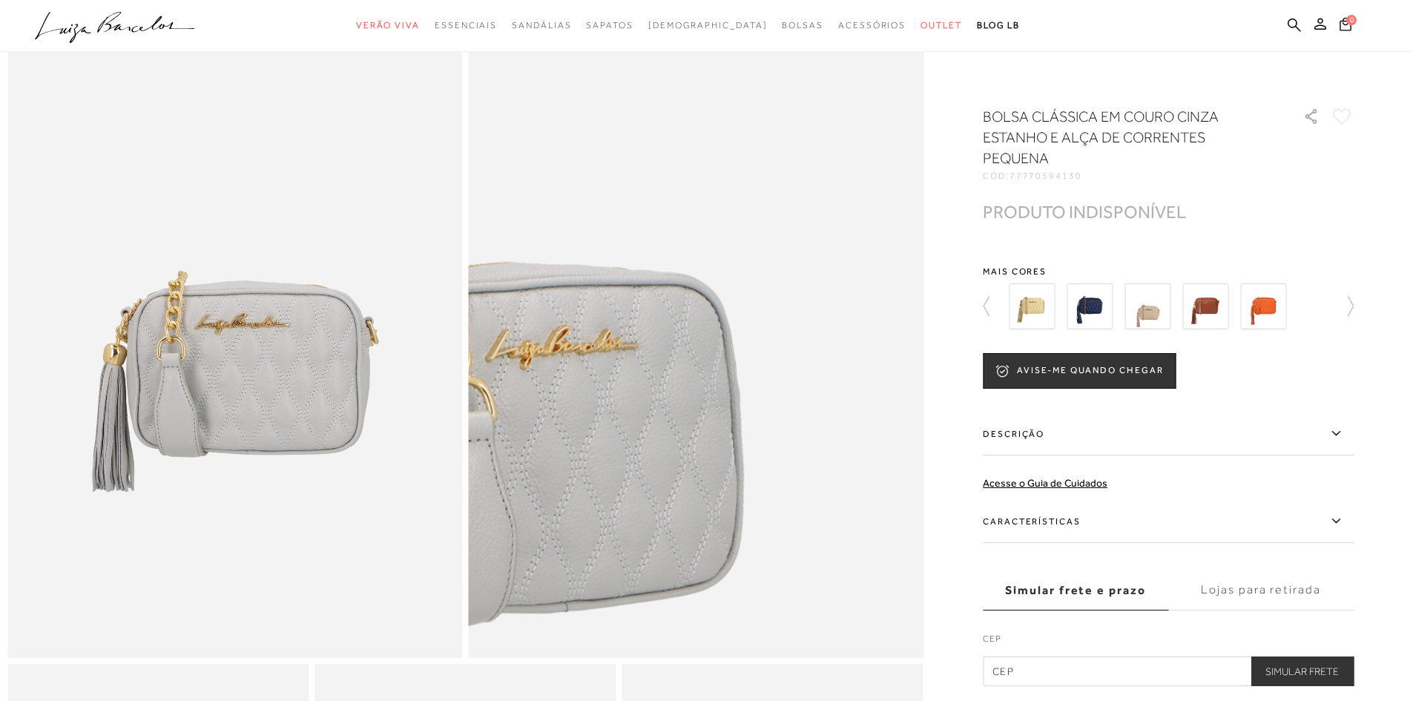
scroll to position [148, 0]
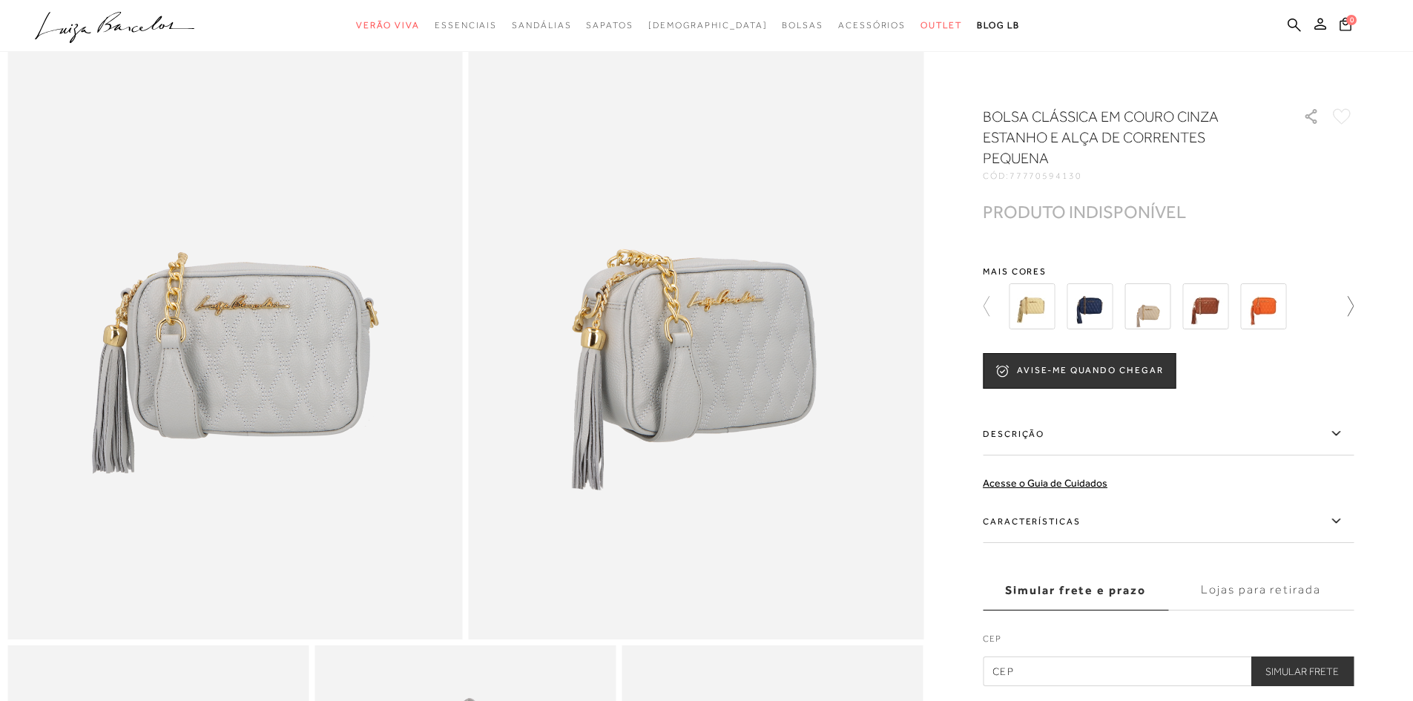
click at [1351, 305] on icon at bounding box center [1343, 306] width 21 height 21
click at [1349, 305] on div at bounding box center [1176, 306] width 345 height 55
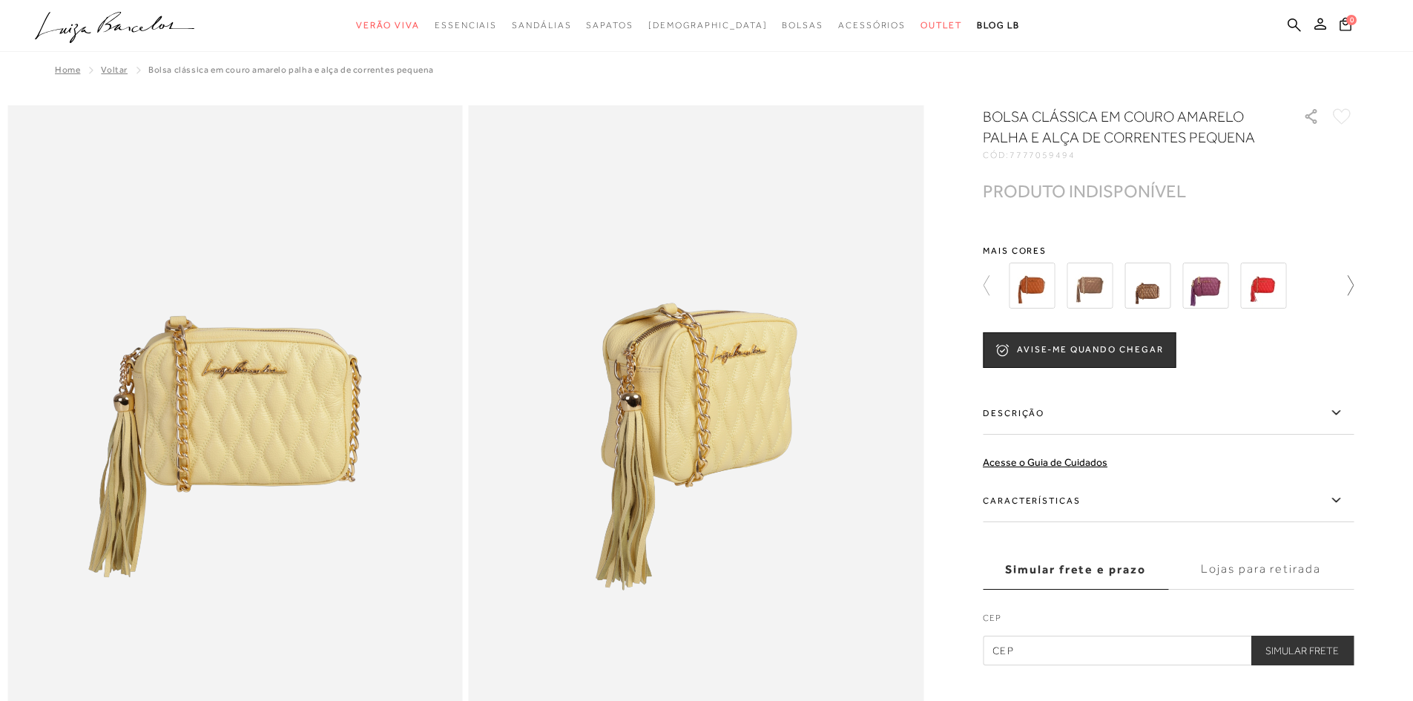
click at [1346, 292] on icon at bounding box center [1343, 285] width 21 height 21
click at [1034, 277] on img at bounding box center [1032, 286] width 46 height 46
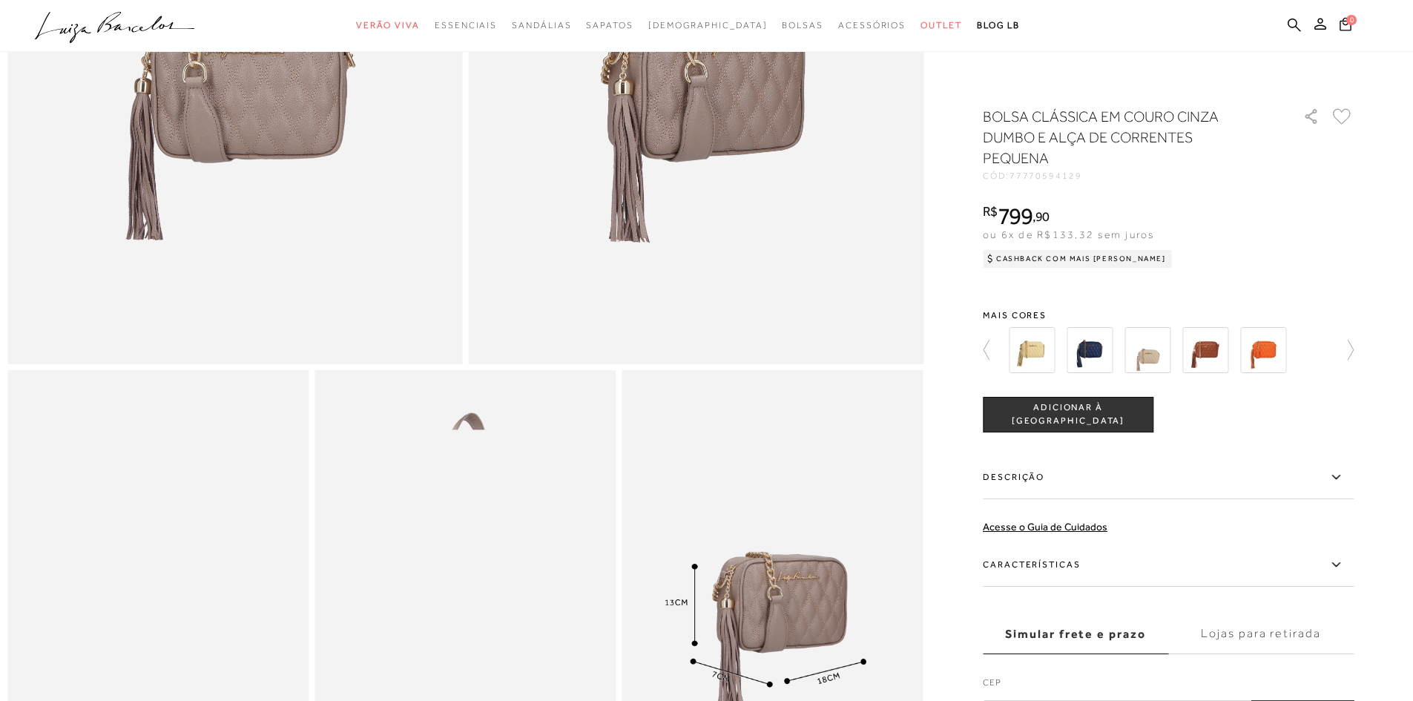
scroll to position [297, 0]
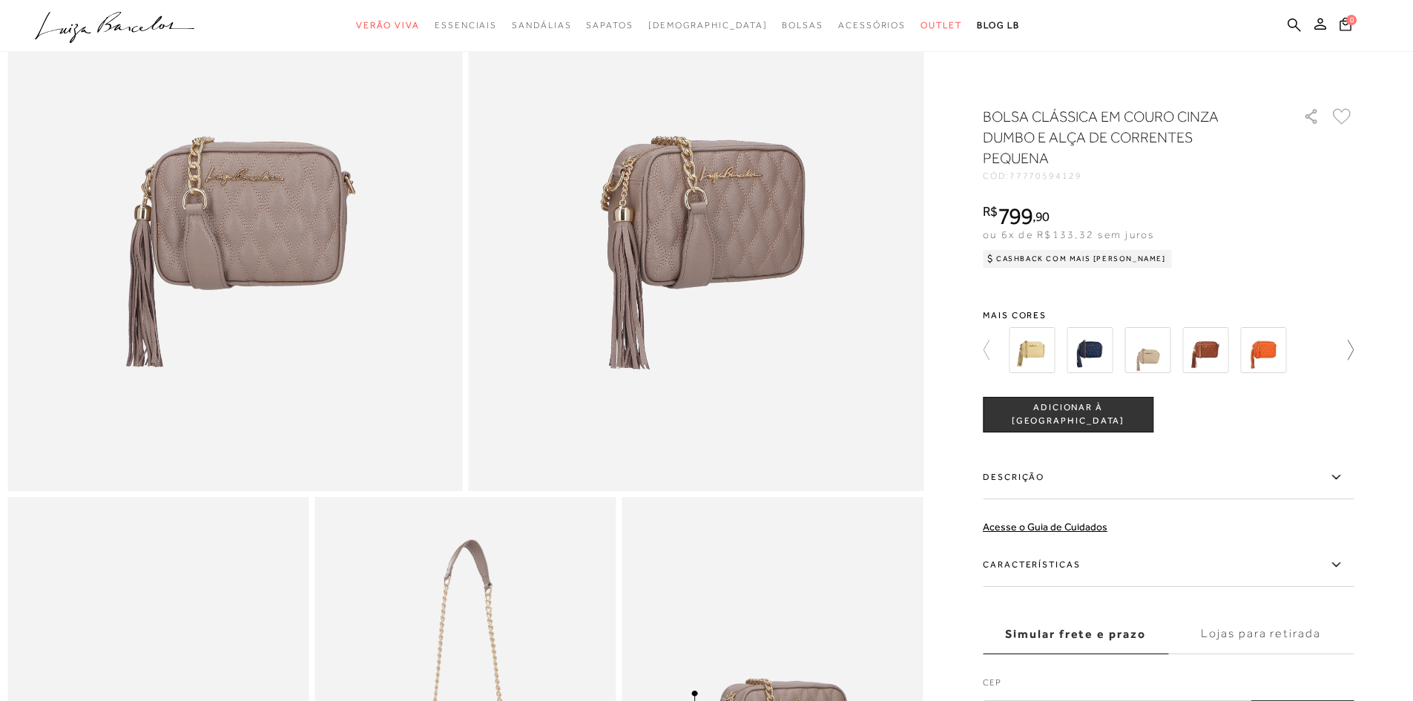
click at [1349, 346] on icon at bounding box center [1343, 350] width 21 height 21
click at [1349, 346] on div at bounding box center [1176, 350] width 345 height 55
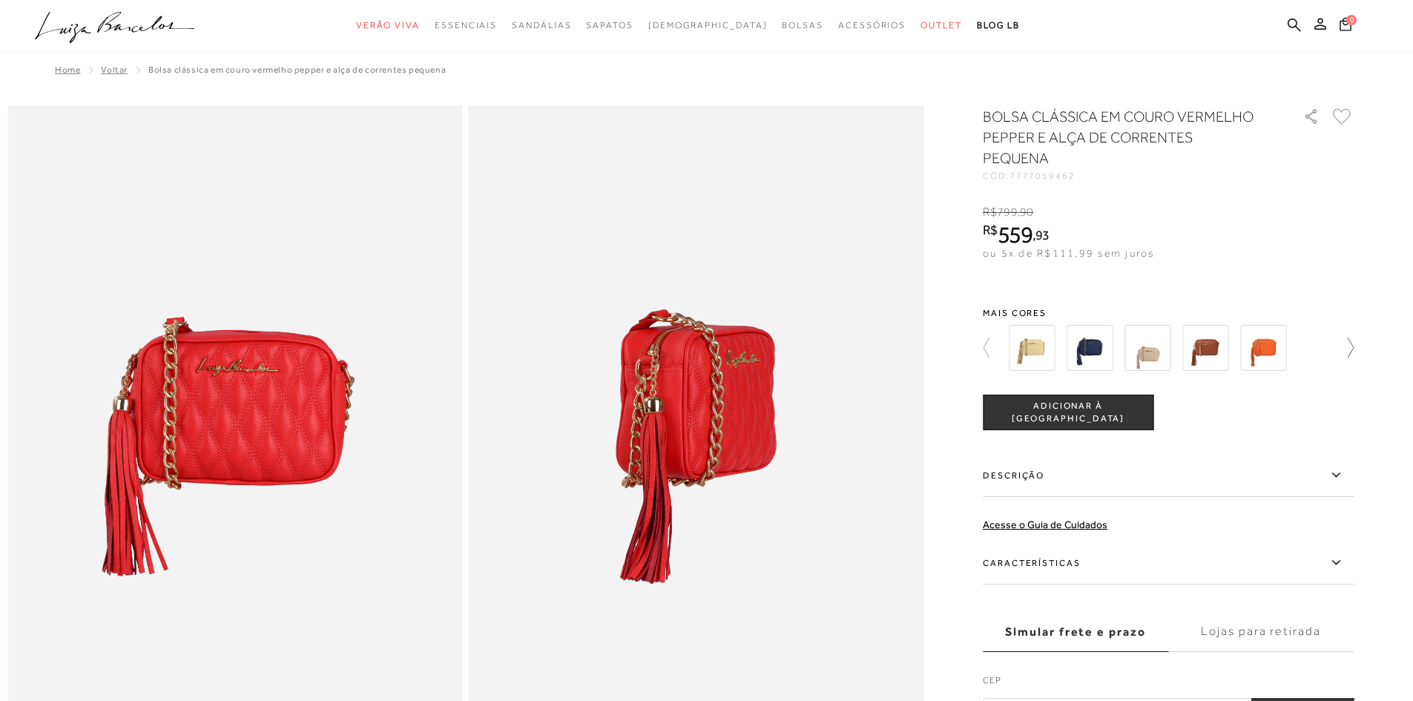
click at [1345, 338] on icon at bounding box center [1343, 348] width 21 height 21
click at [1226, 343] on img at bounding box center [1206, 348] width 46 height 46
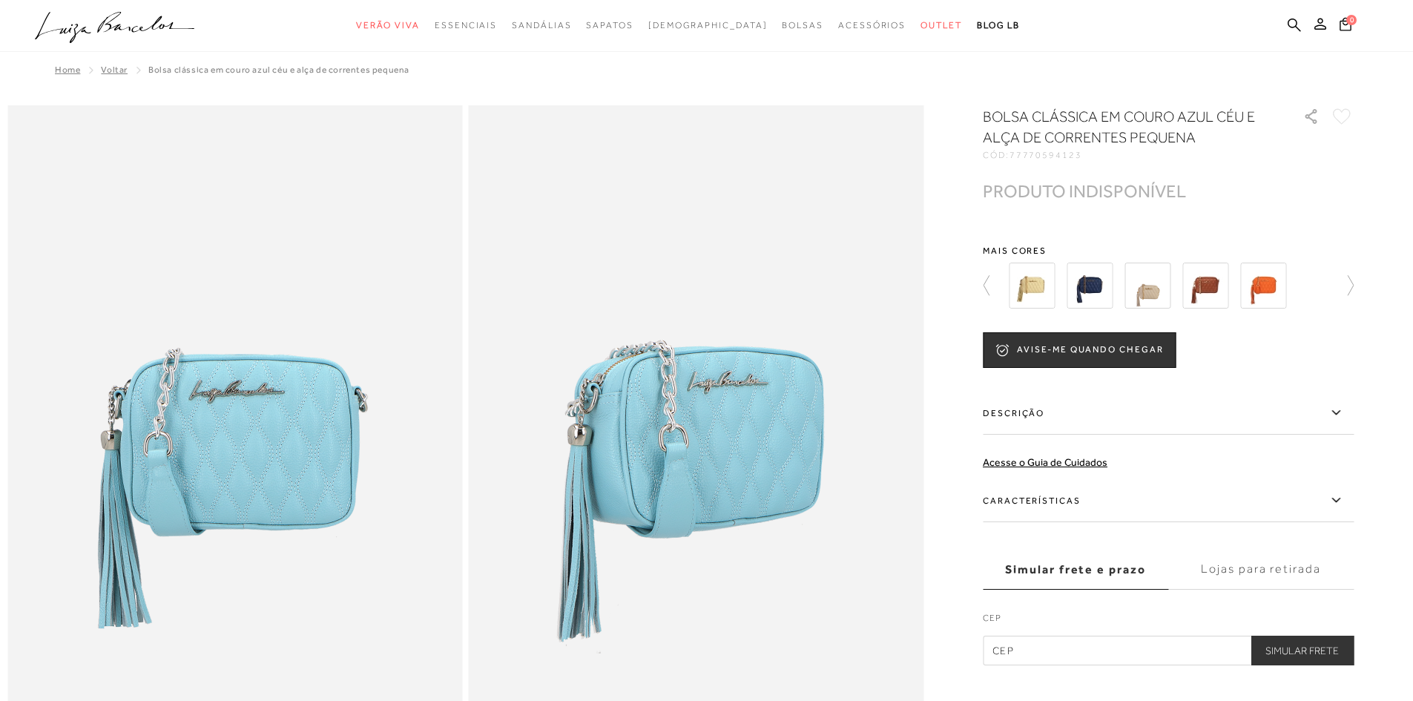
click at [1028, 295] on img at bounding box center [1032, 286] width 46 height 46
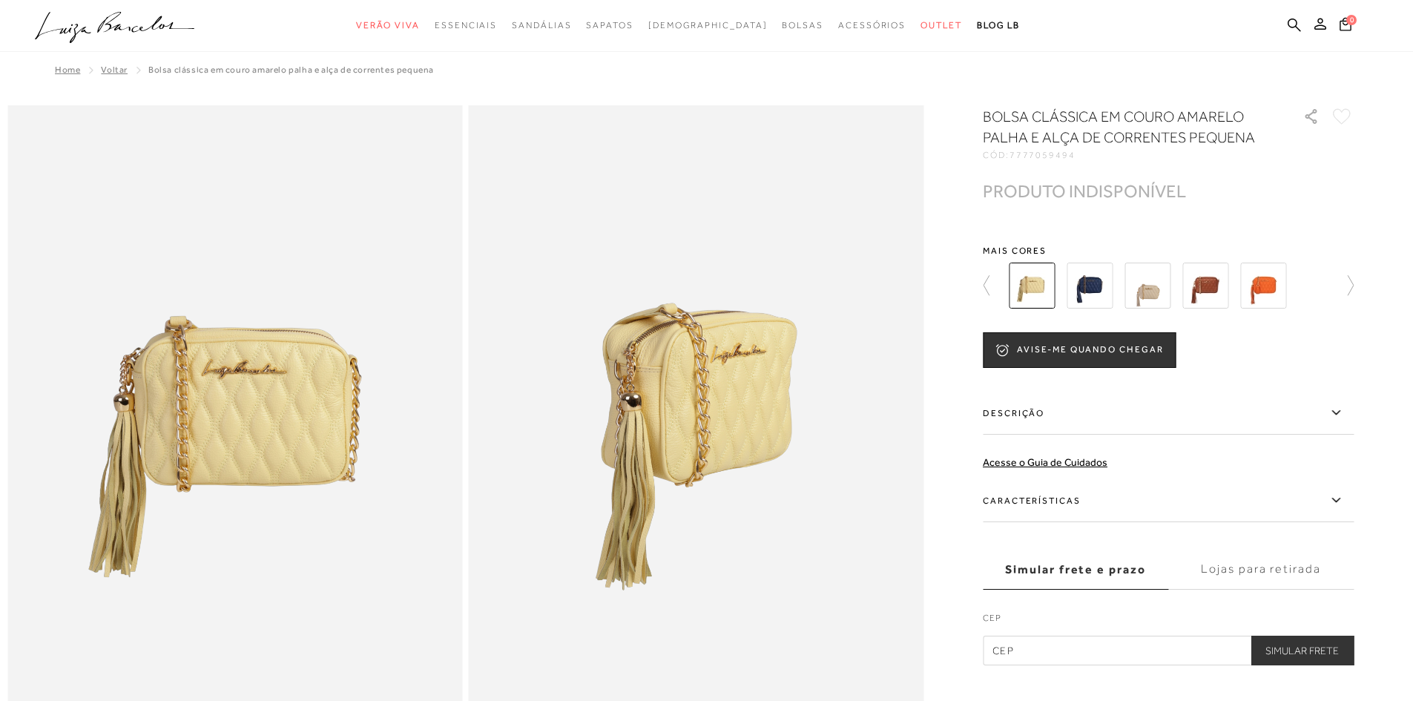
click at [1095, 280] on img at bounding box center [1090, 286] width 46 height 46
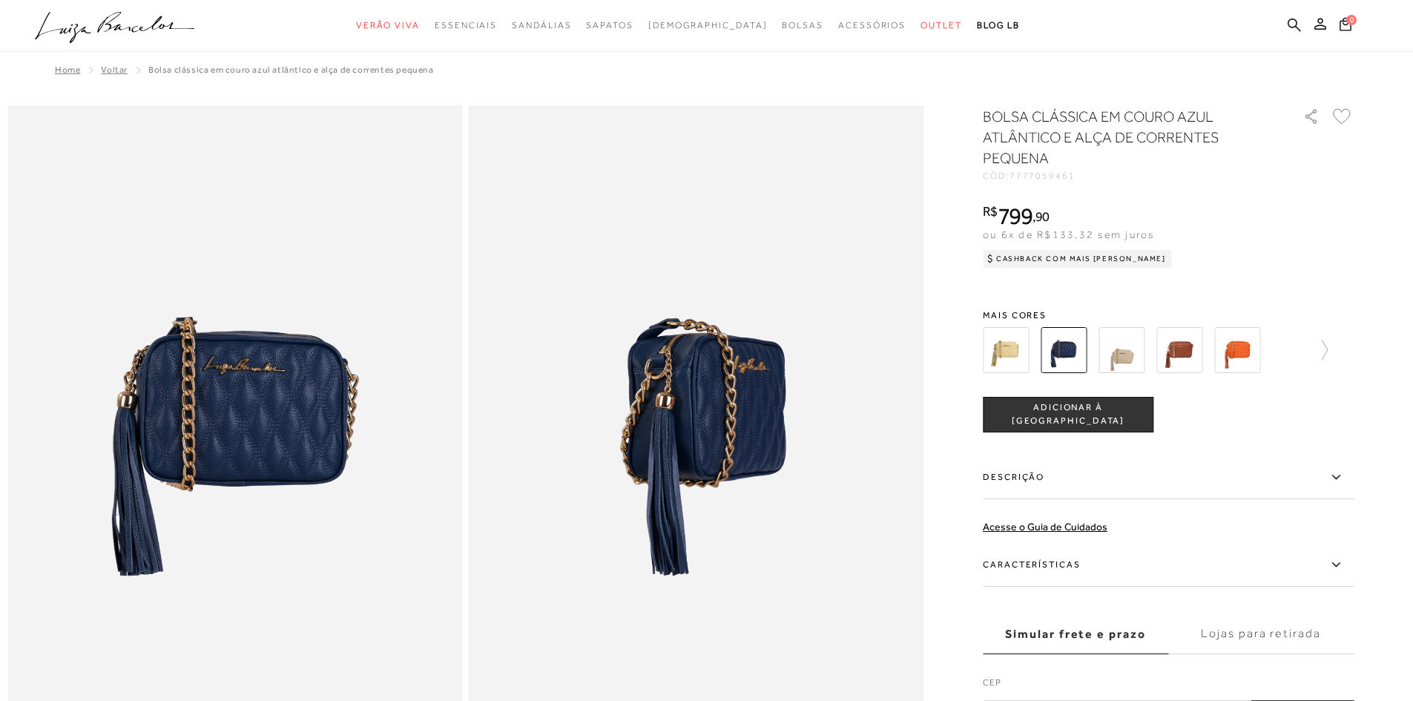
click at [1123, 335] on img at bounding box center [1122, 350] width 46 height 46
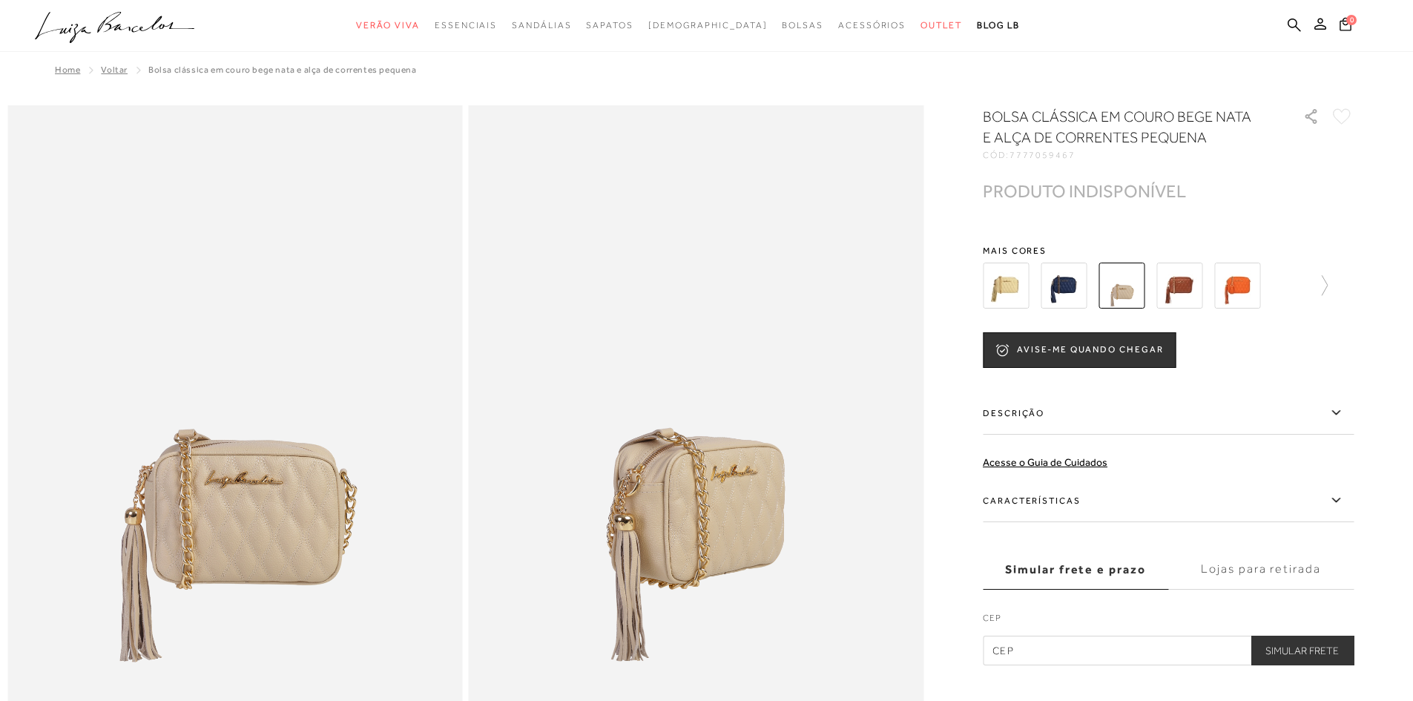
click at [1208, 301] on div at bounding box center [1138, 285] width 319 height 55
click at [1190, 289] on img at bounding box center [1180, 286] width 46 height 46
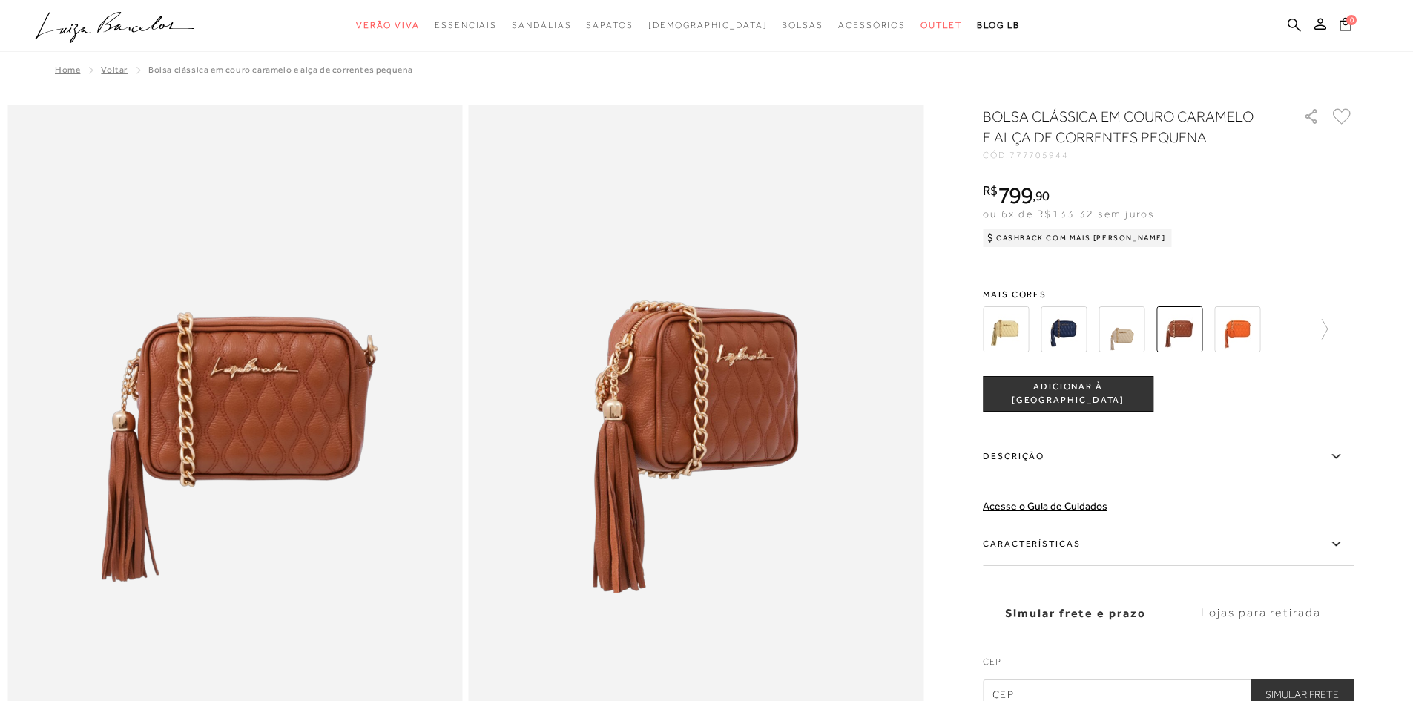
click at [1248, 350] on img at bounding box center [1237, 329] width 46 height 46
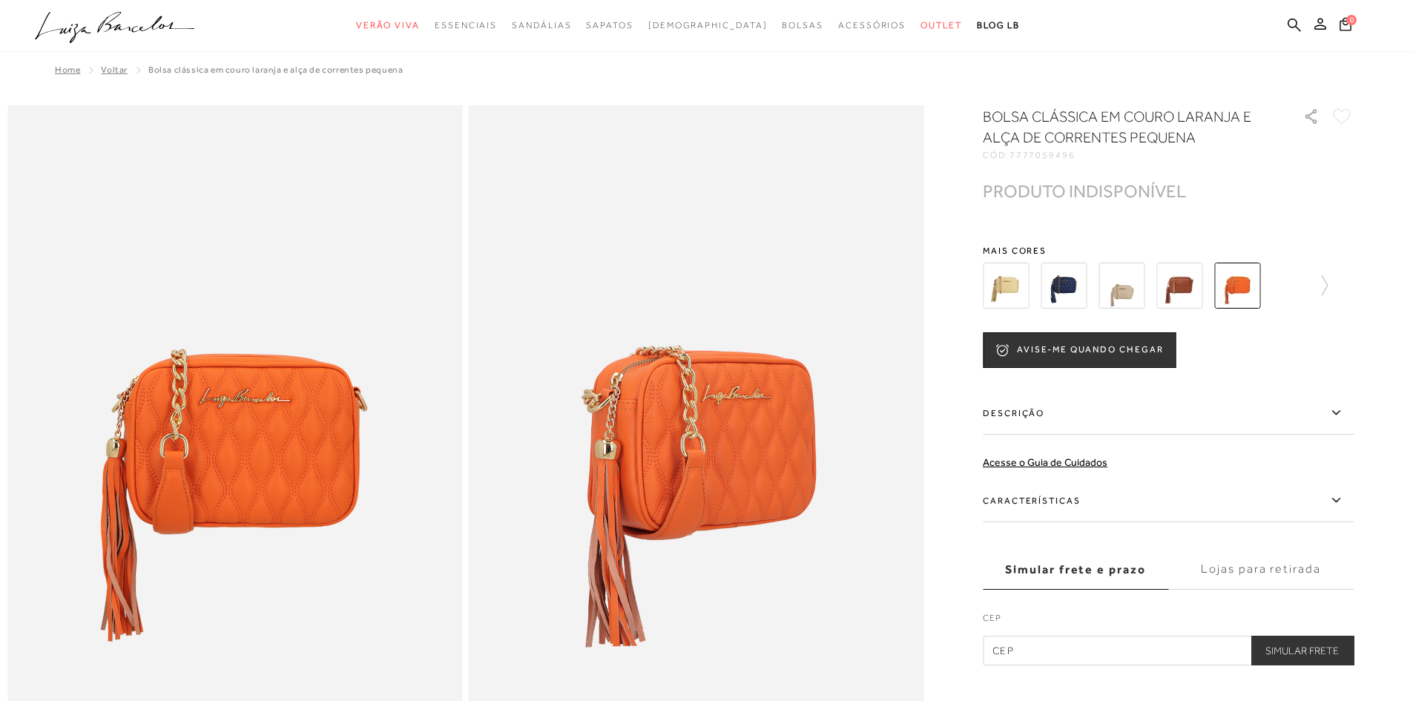
click at [1165, 300] on img at bounding box center [1180, 286] width 46 height 46
